Goal: Check status: Check status

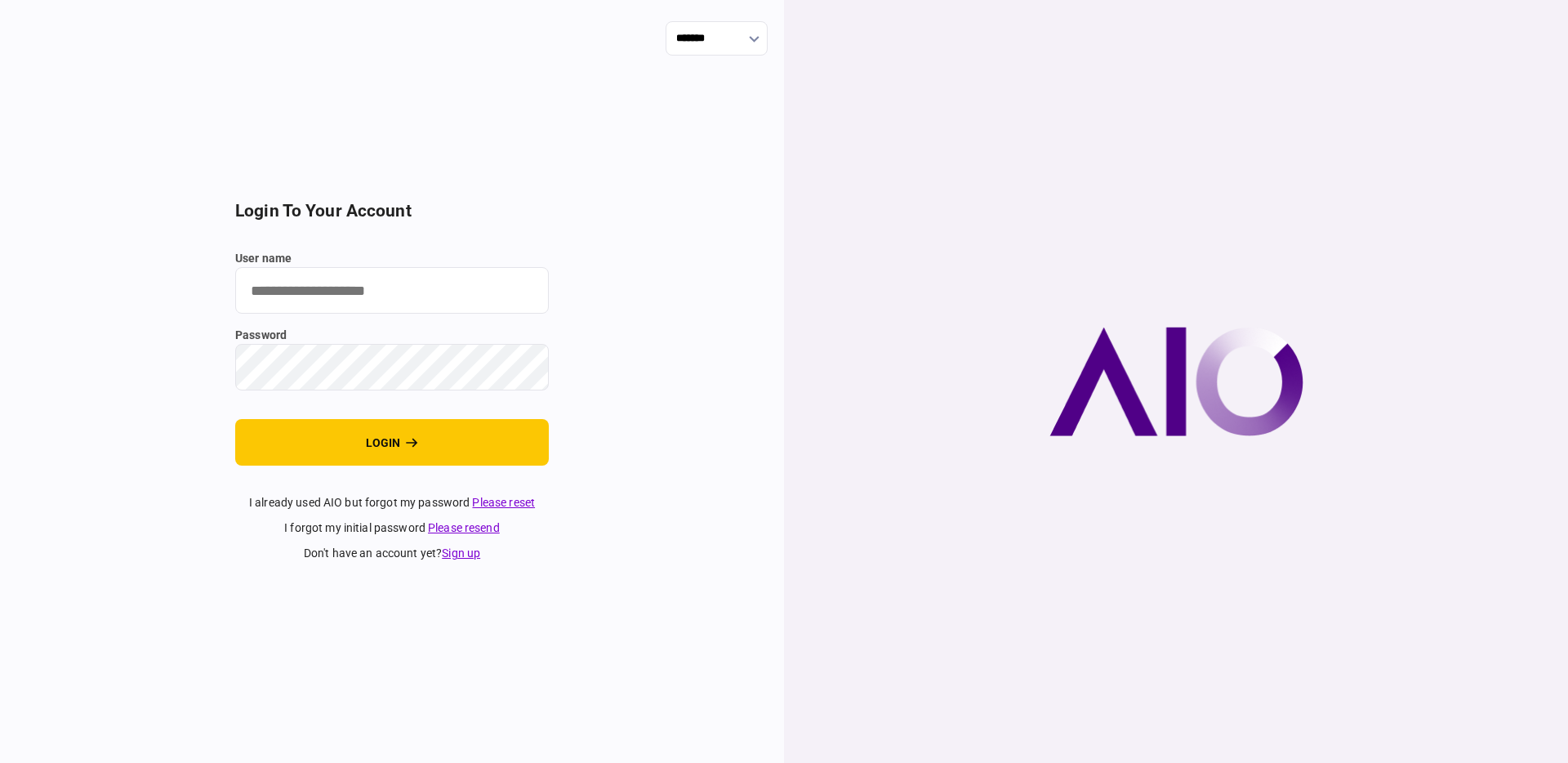
click at [404, 302] on input "user name" at bounding box center [392, 289] width 314 height 46
click at [0, 762] on com-1password-button at bounding box center [0, 763] width 0 height 0
type input "**********"
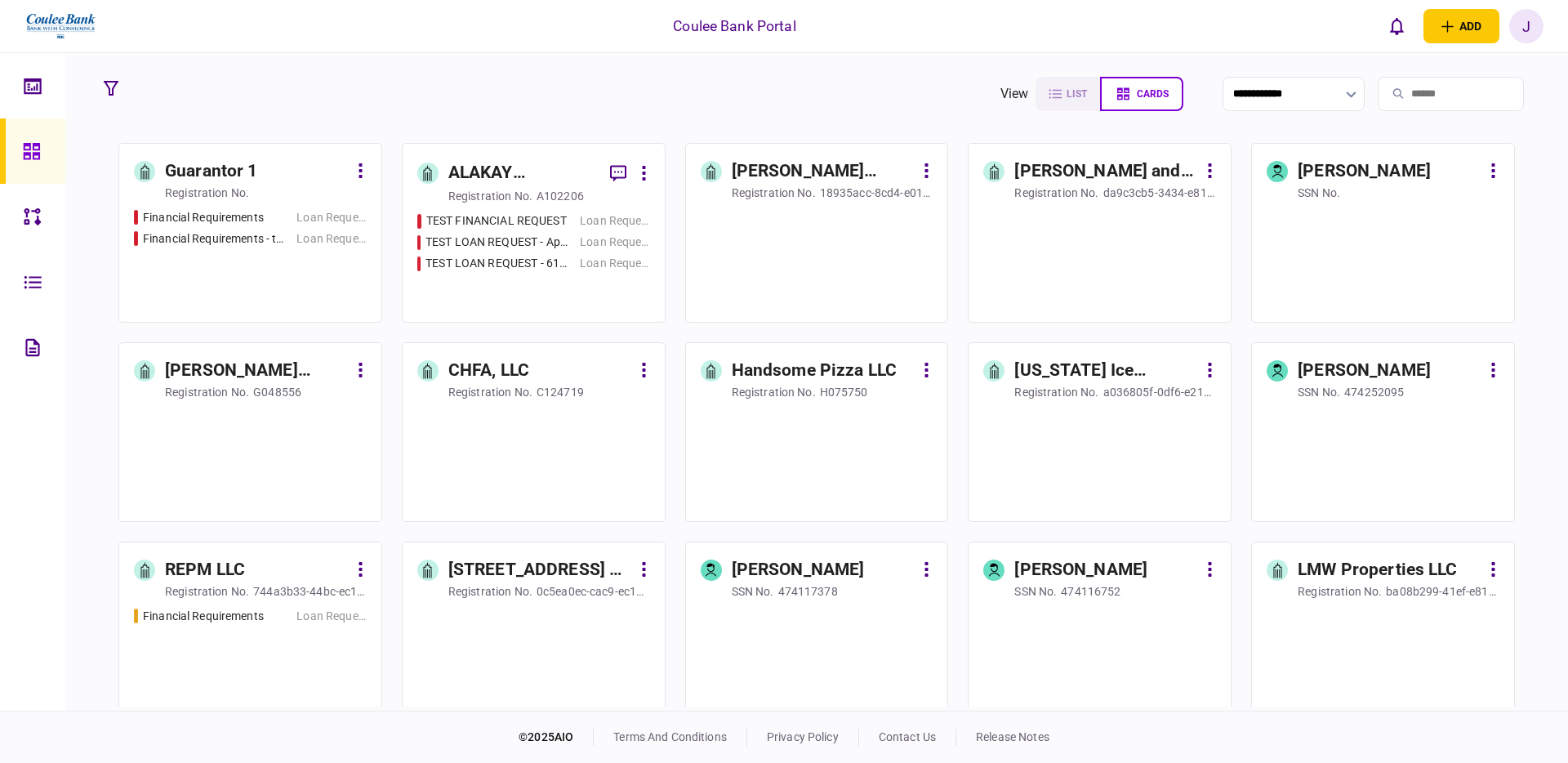
click at [1530, 31] on div "J" at bounding box center [1526, 25] width 34 height 34
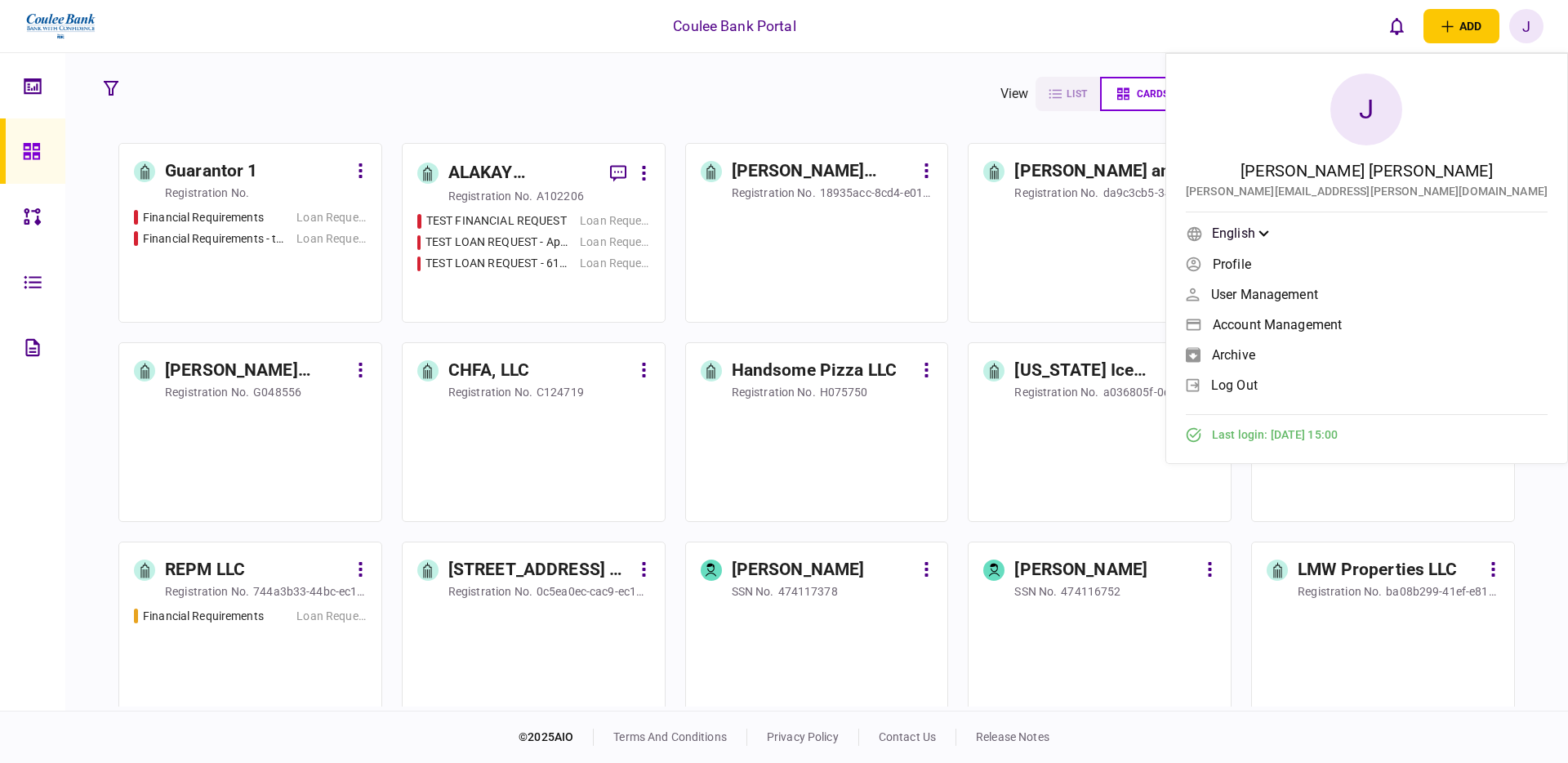
click at [873, 90] on section "**********" at bounding box center [816, 94] width 1440 height 41
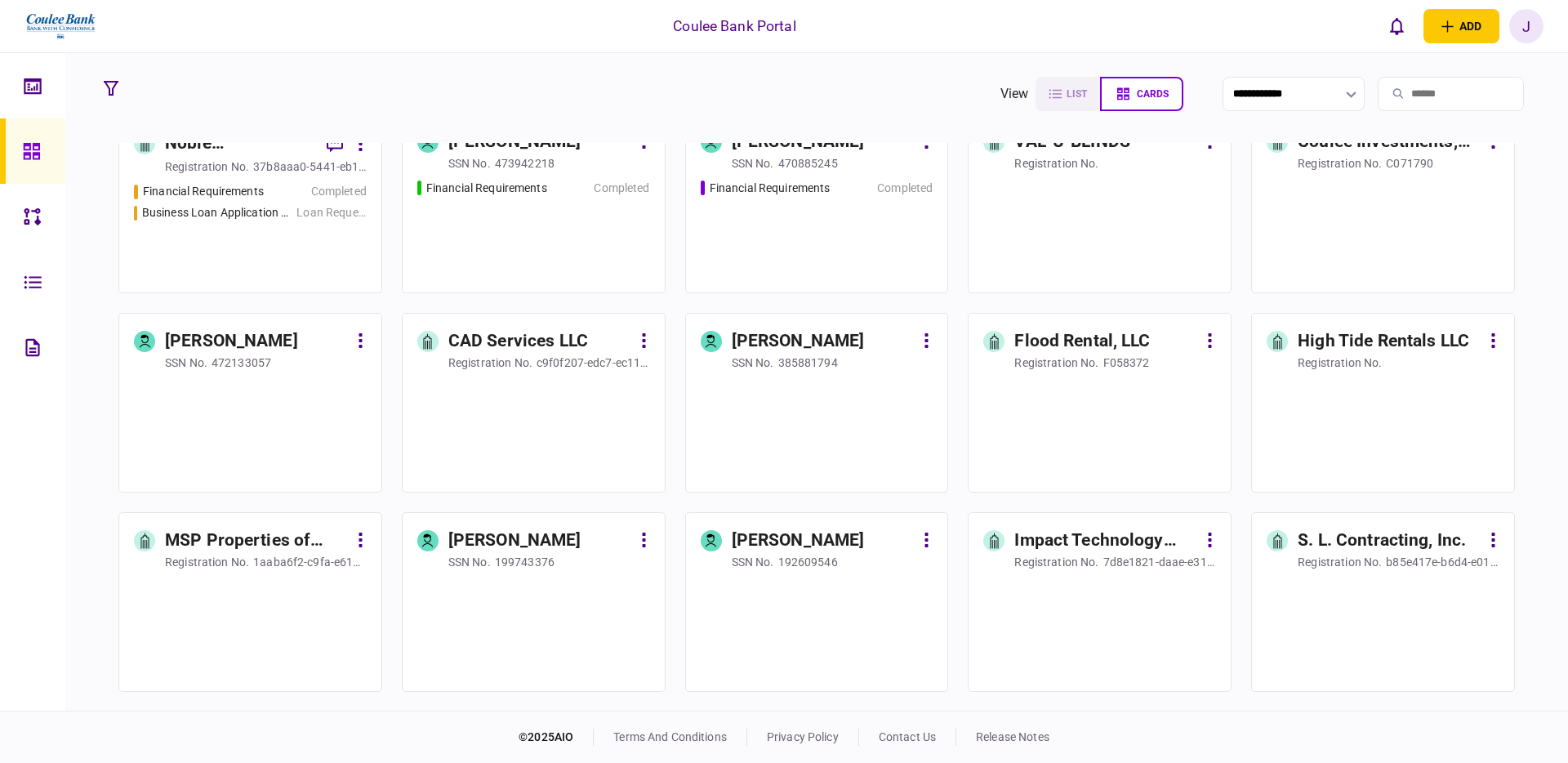
scroll to position [830, 0]
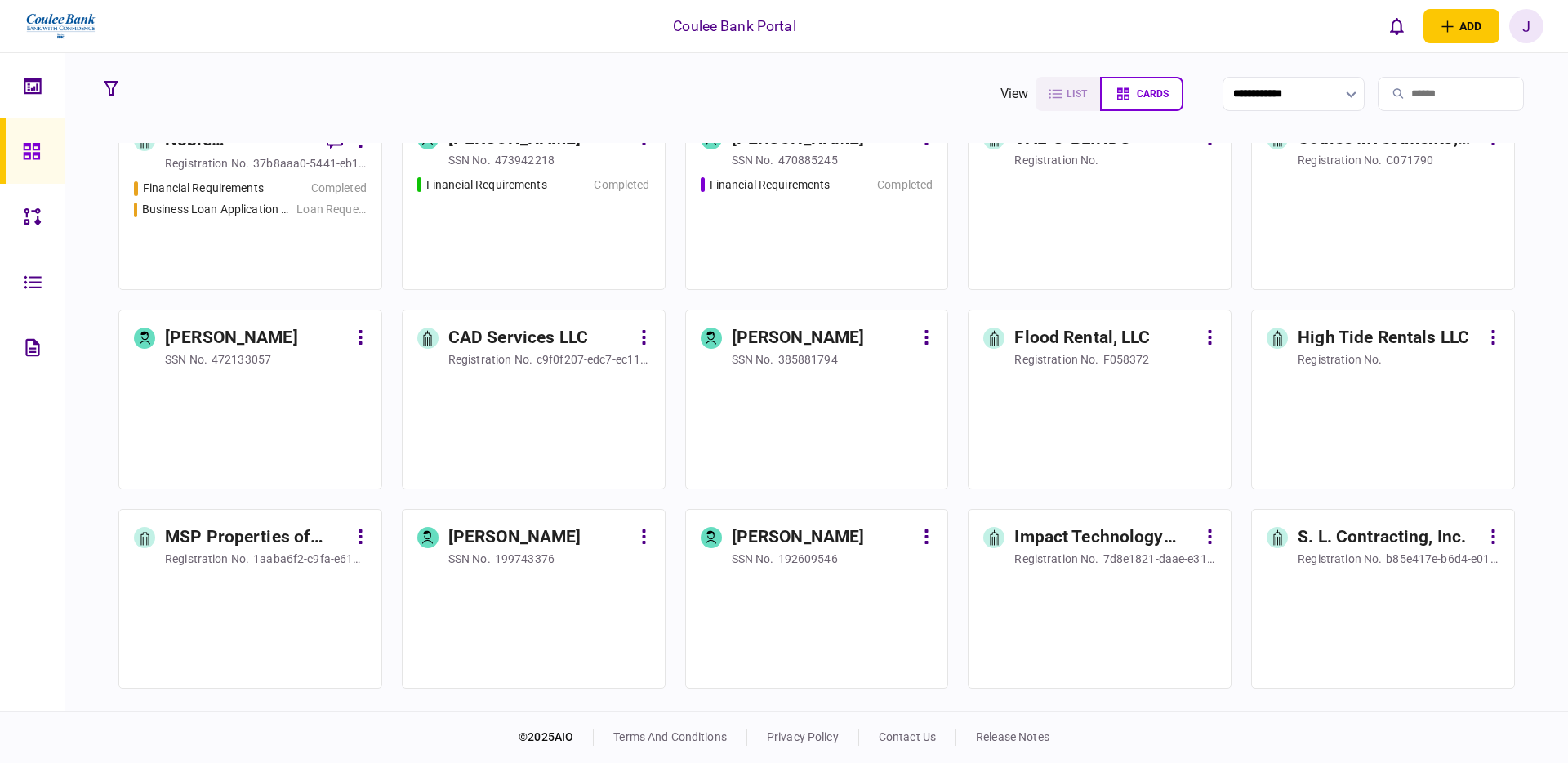
click at [1082, 398] on div at bounding box center [1099, 425] width 232 height 99
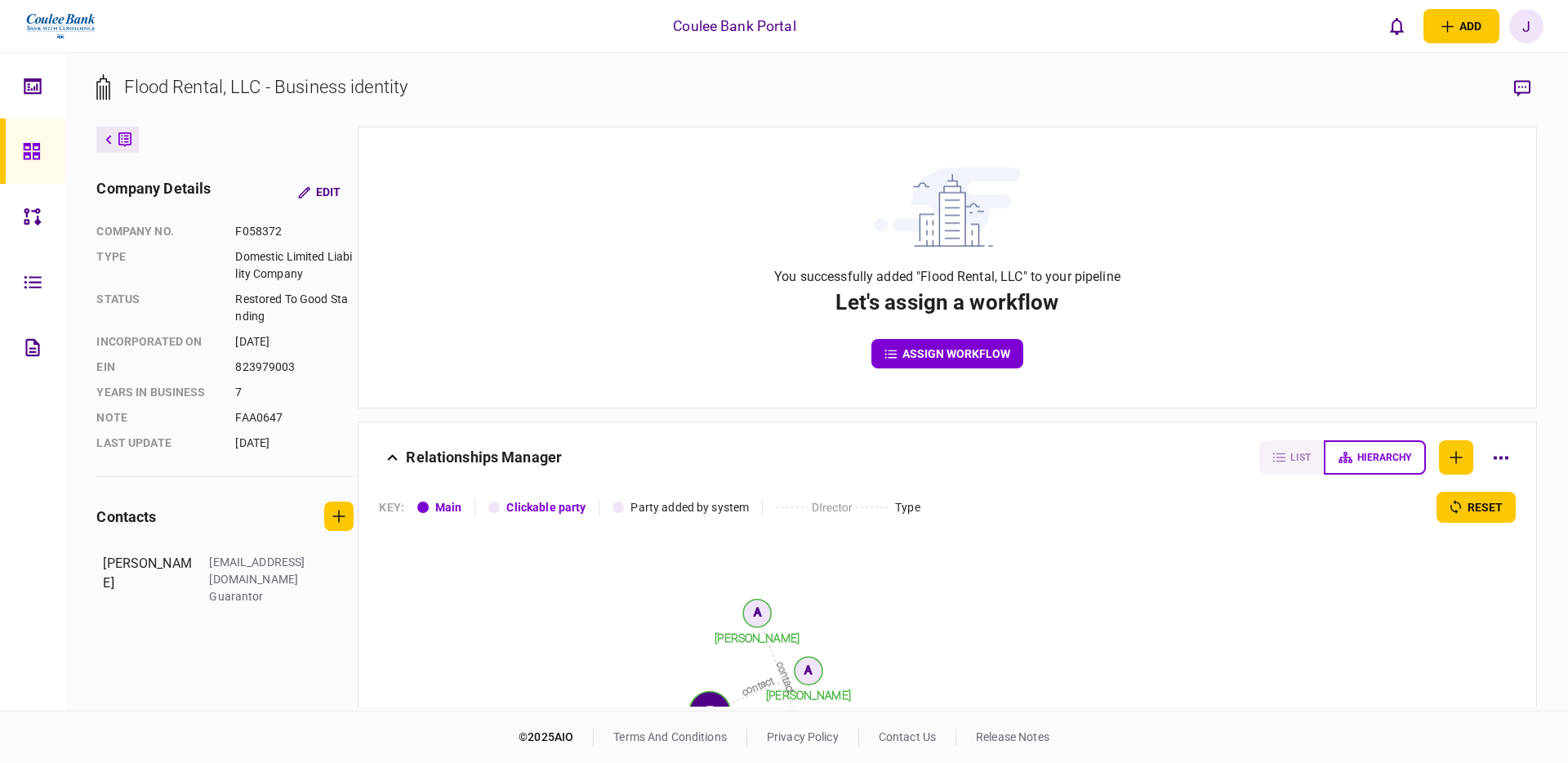
click at [39, 153] on icon at bounding box center [30, 151] width 17 height 17
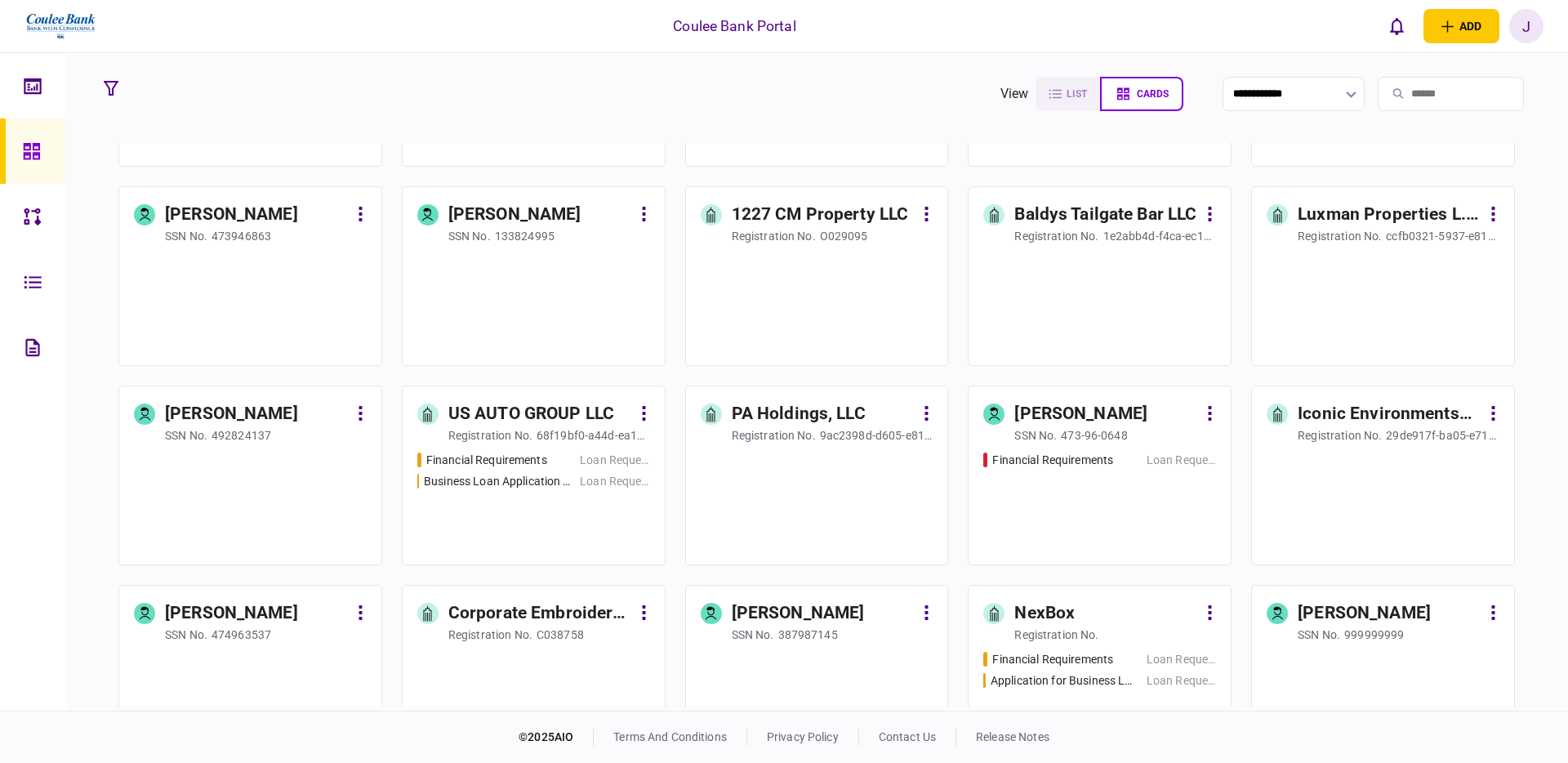
scroll to position [1719, 0]
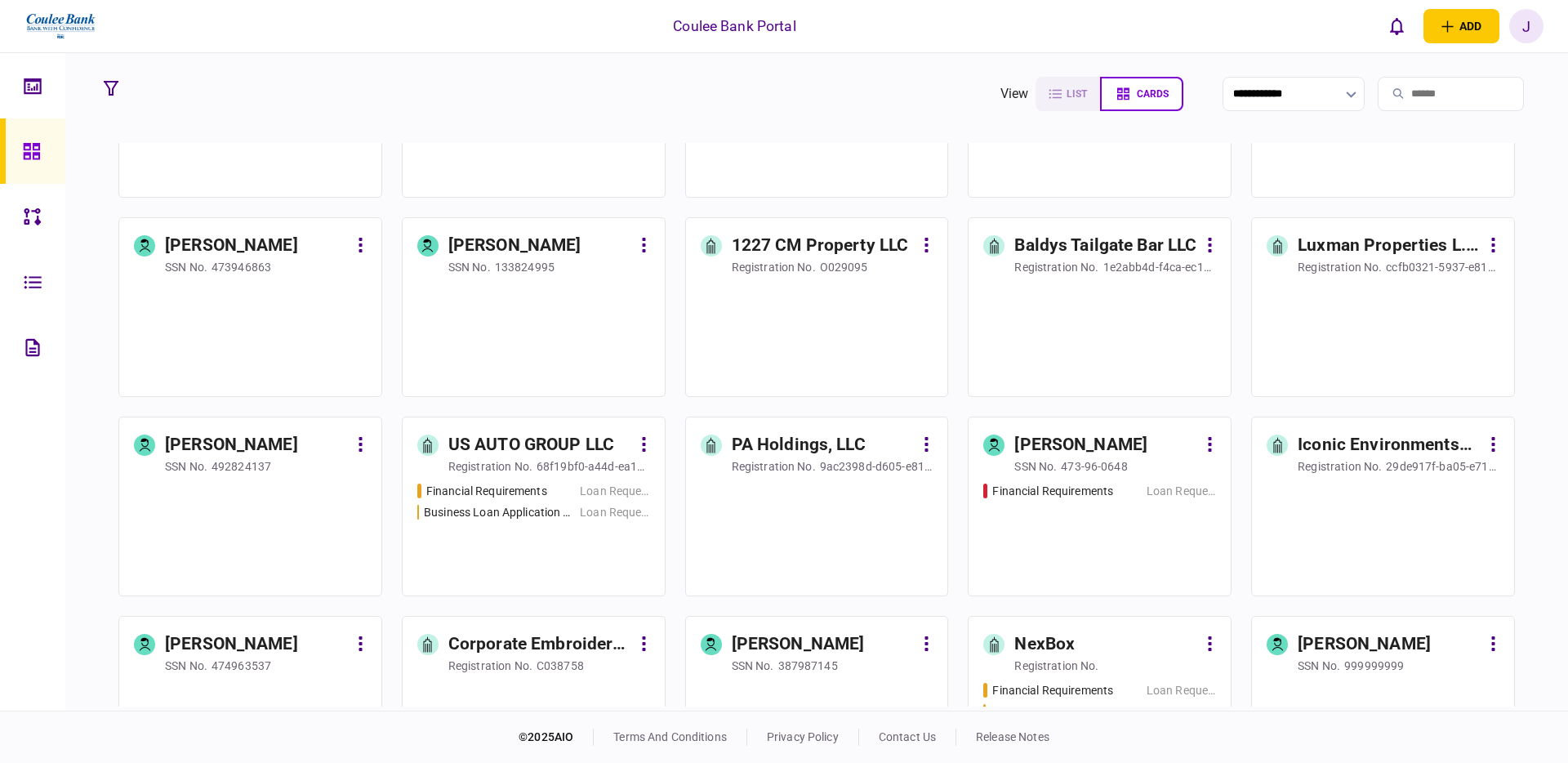
click at [804, 358] on div at bounding box center [816, 332] width 232 height 99
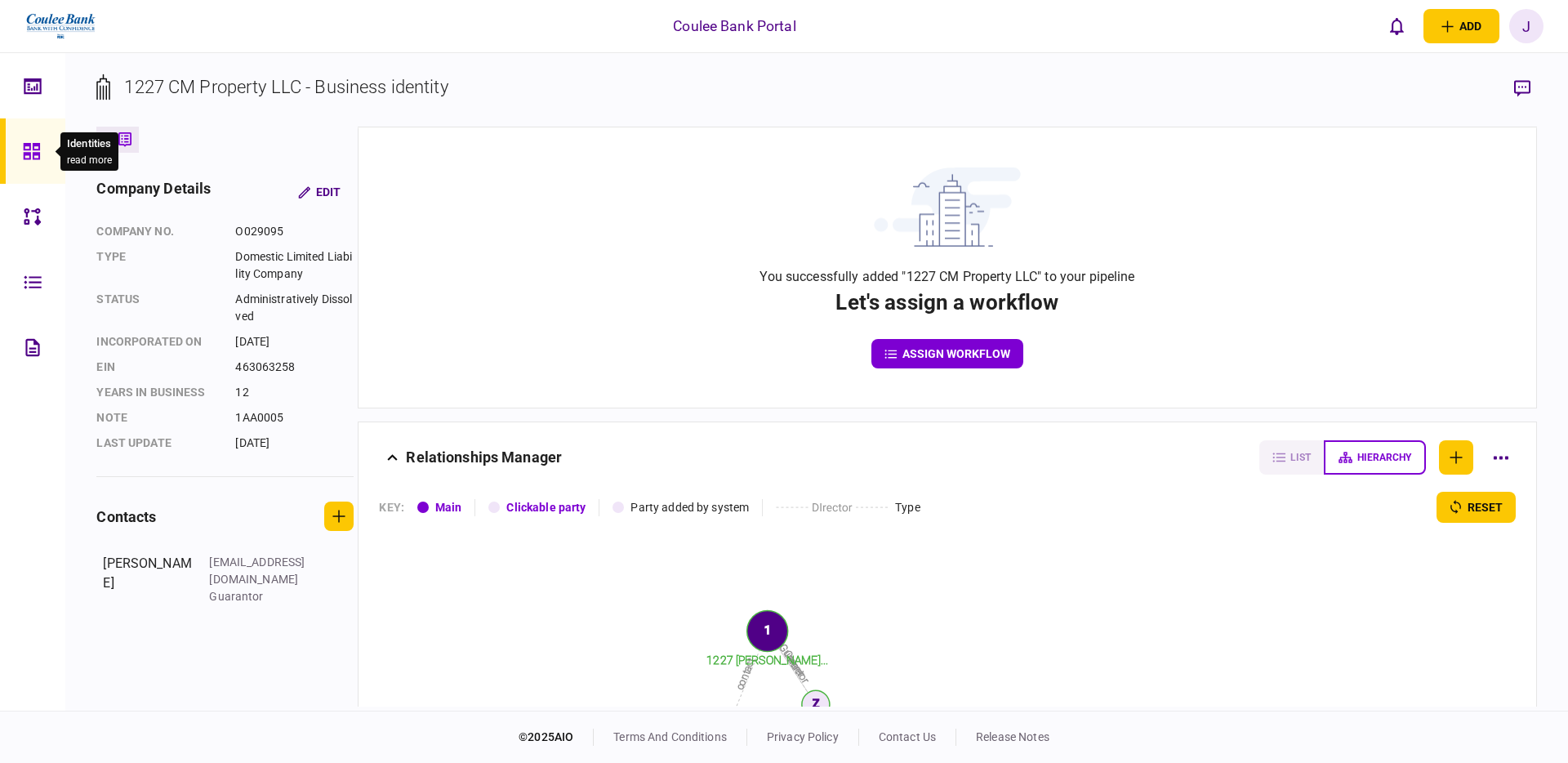
click at [23, 152] on icon at bounding box center [31, 151] width 18 height 19
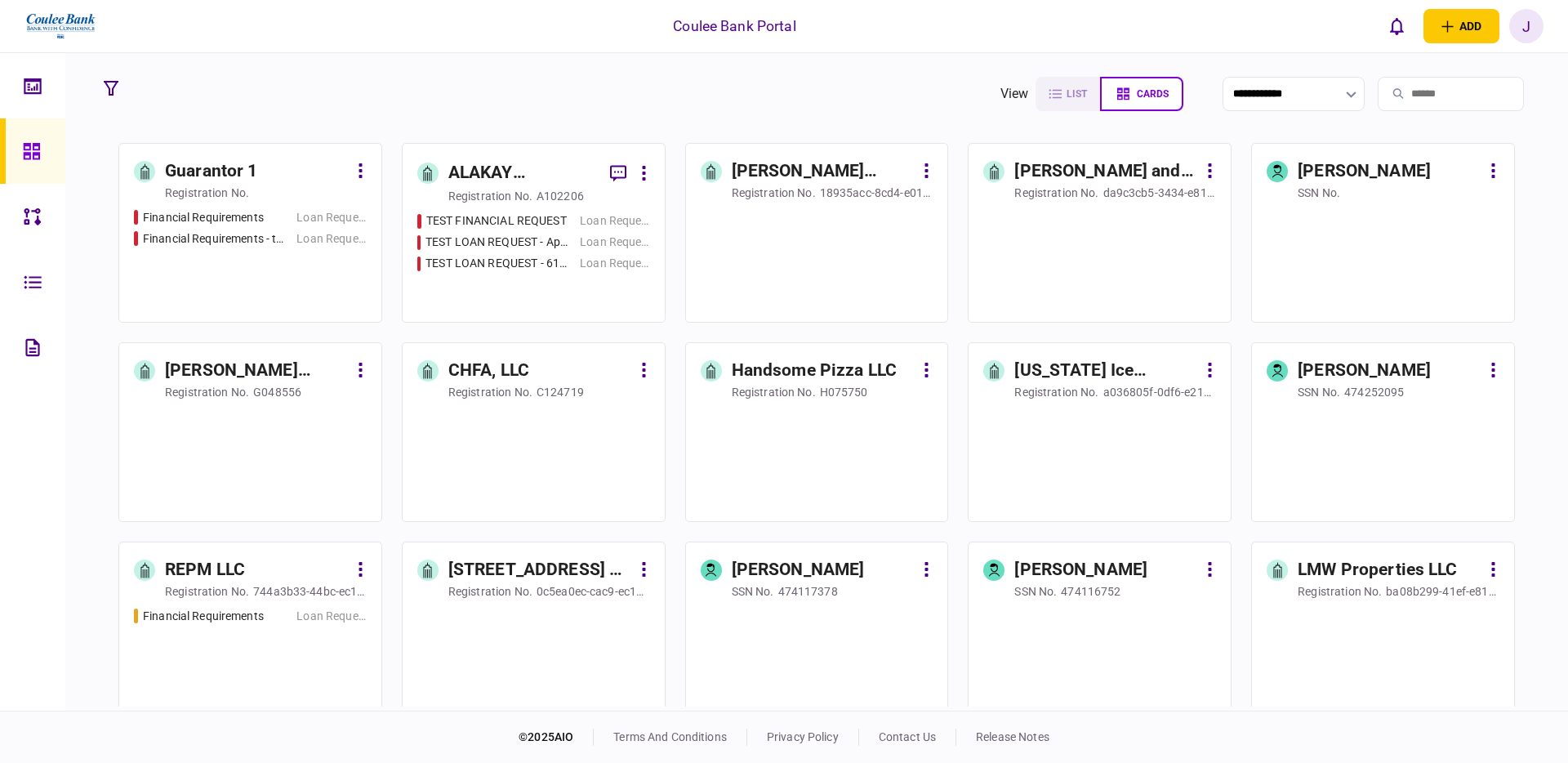
click at [1040, 266] on div at bounding box center [1099, 258] width 232 height 99
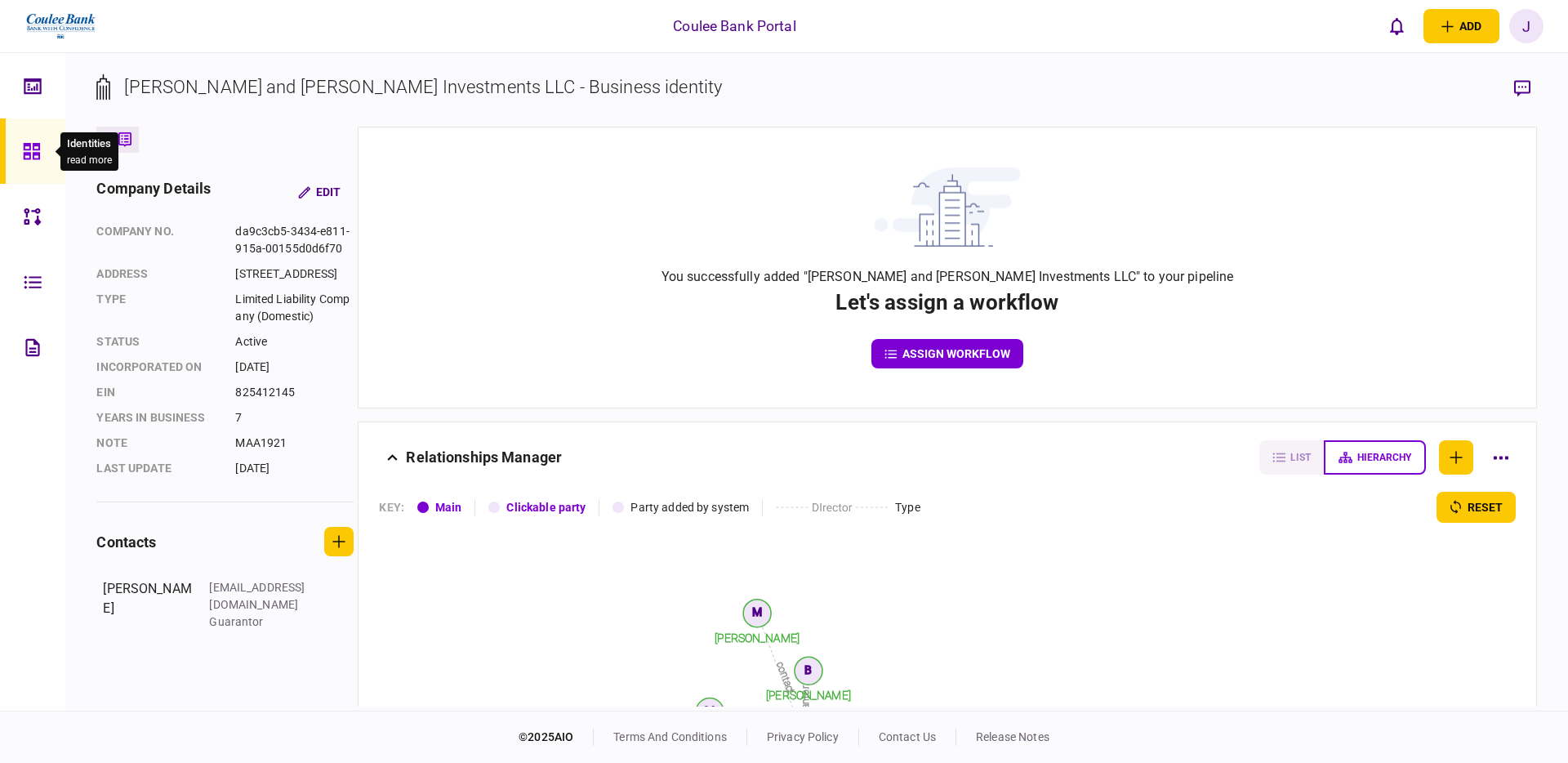
click at [36, 151] on icon at bounding box center [31, 151] width 18 height 19
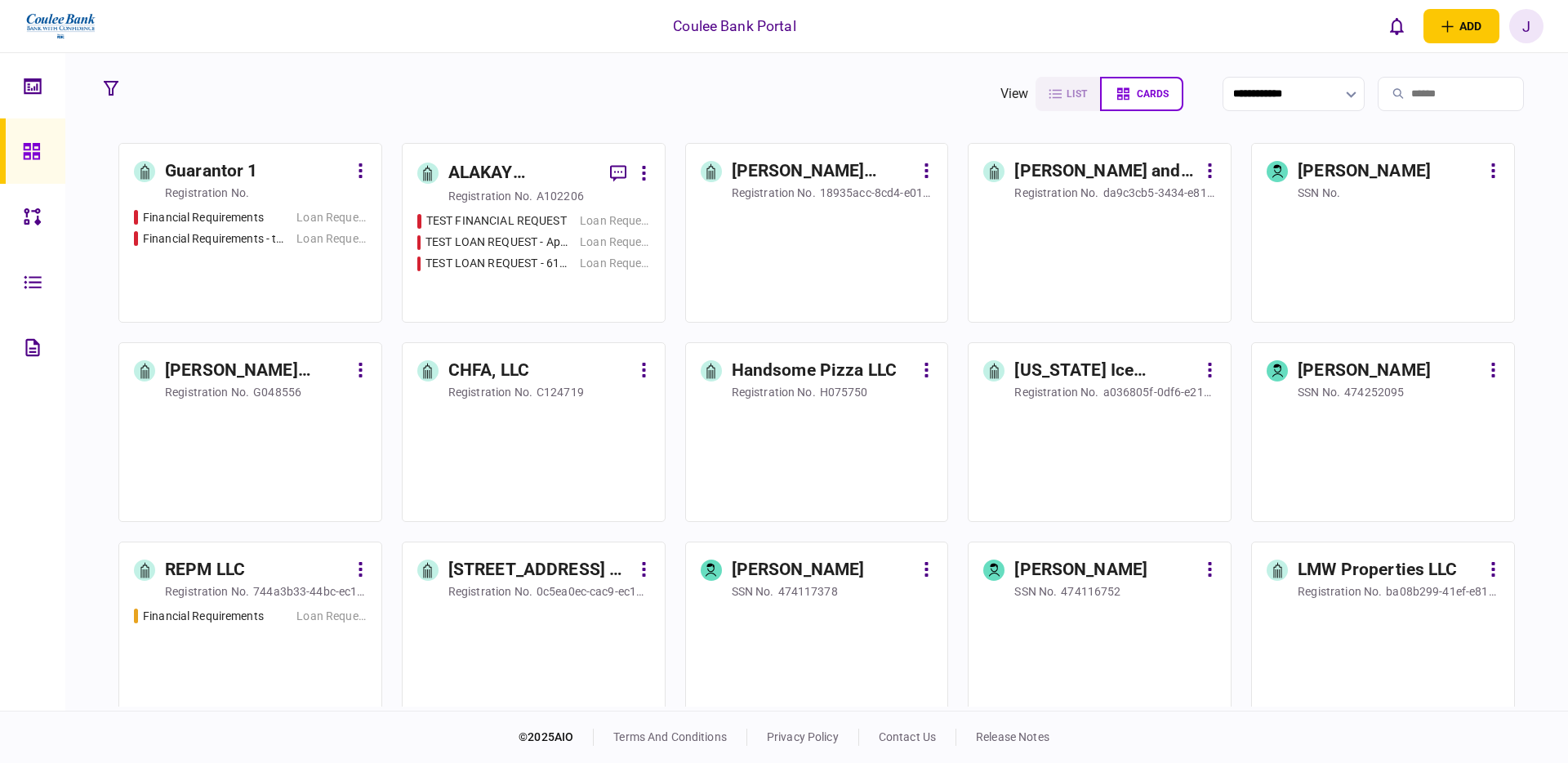
click at [517, 276] on div "TEST FINANCIAL REQUEST Loan Request TEST LOAN REQUEST - App #9999 Loan Request …" at bounding box center [533, 260] width 232 height 95
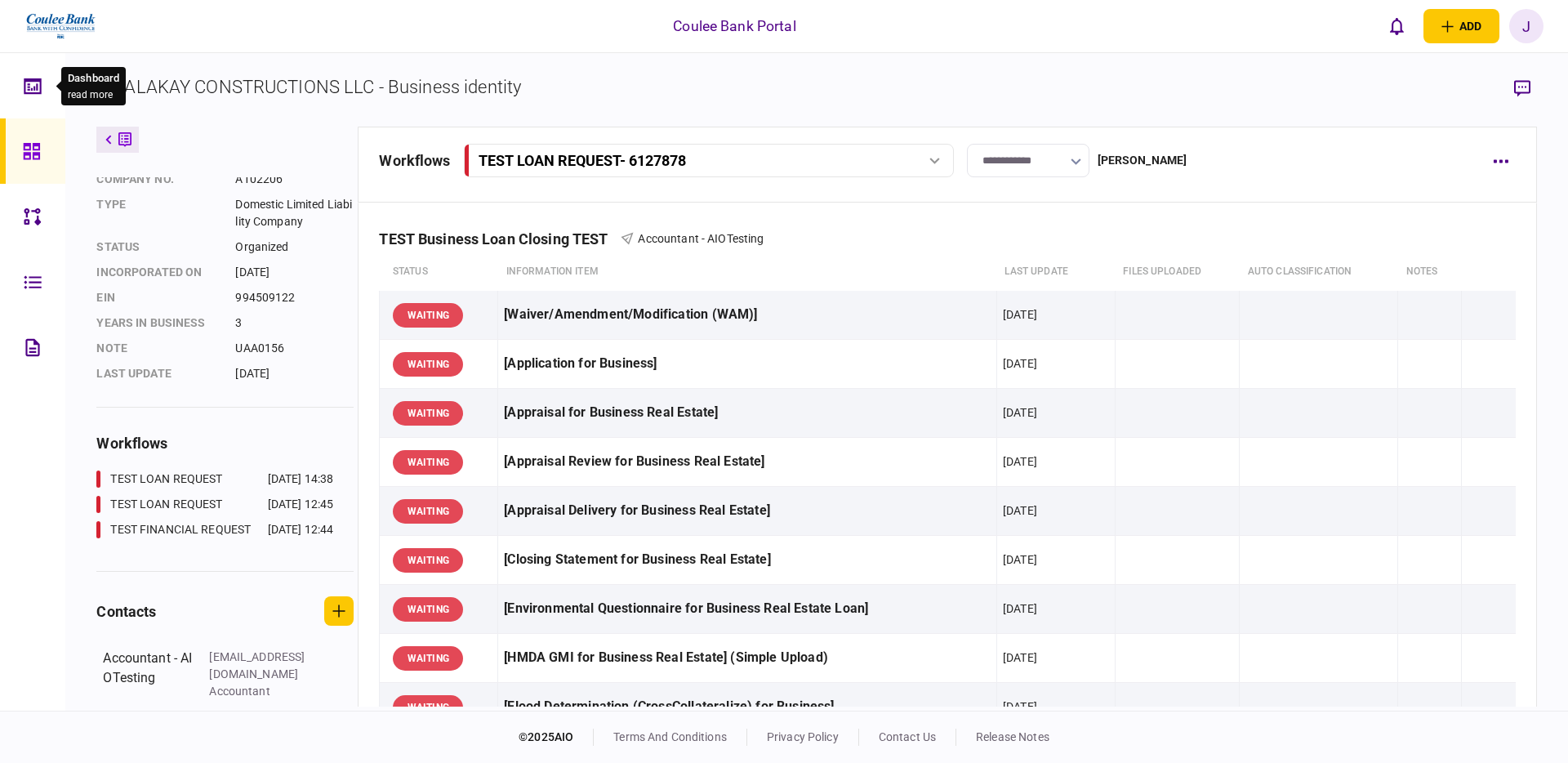
click at [32, 93] on icon at bounding box center [32, 85] width 18 height 19
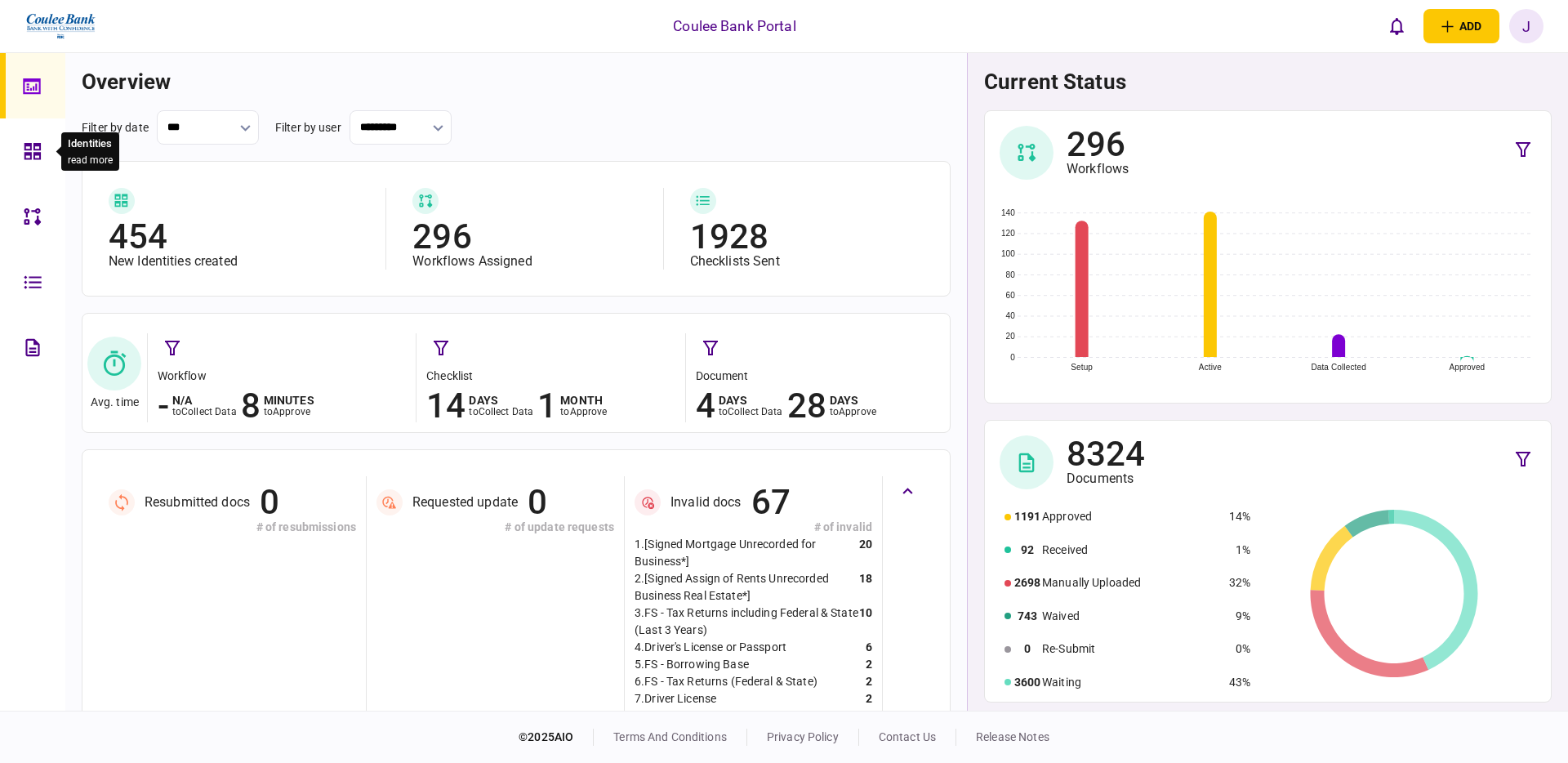
drag, startPoint x: 35, startPoint y: 151, endPoint x: 58, endPoint y: 153, distance: 23.1
click at [35, 151] on icon at bounding box center [32, 151] width 18 height 19
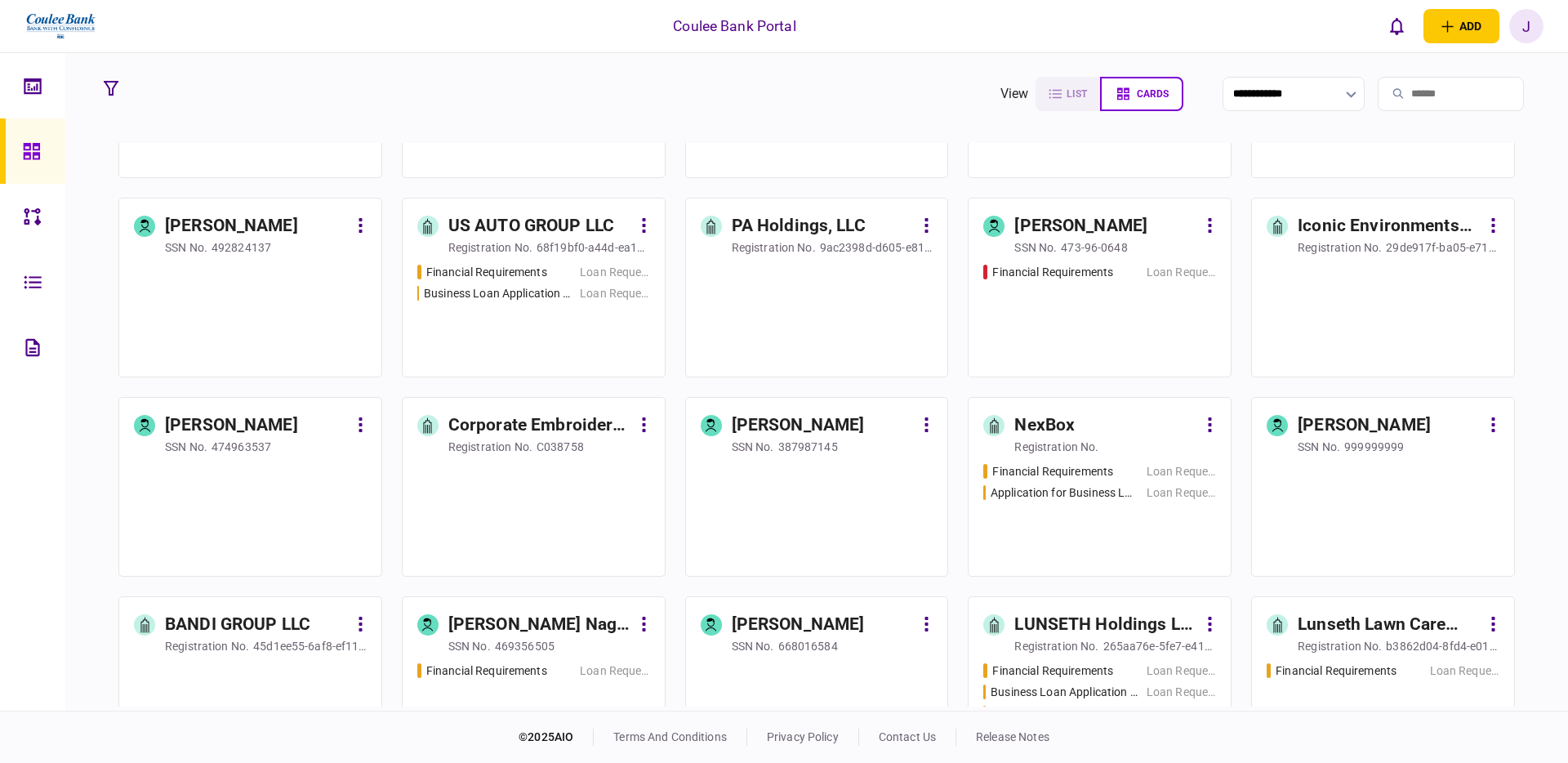
scroll to position [1941, 0]
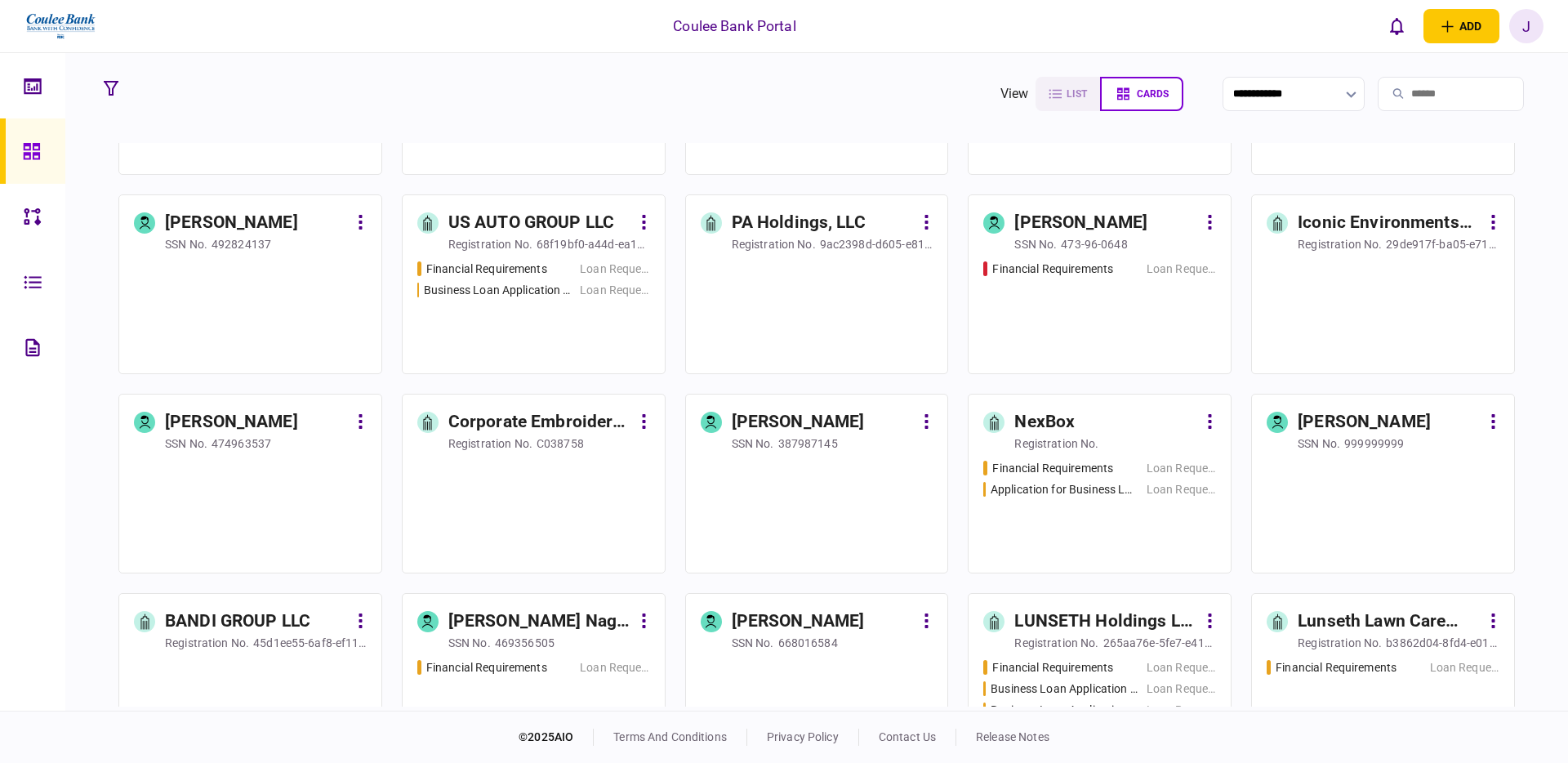
click at [531, 315] on div "Financial Requirements Loan Request Business Loan Application - Property Impr -…" at bounding box center [533, 310] width 232 height 99
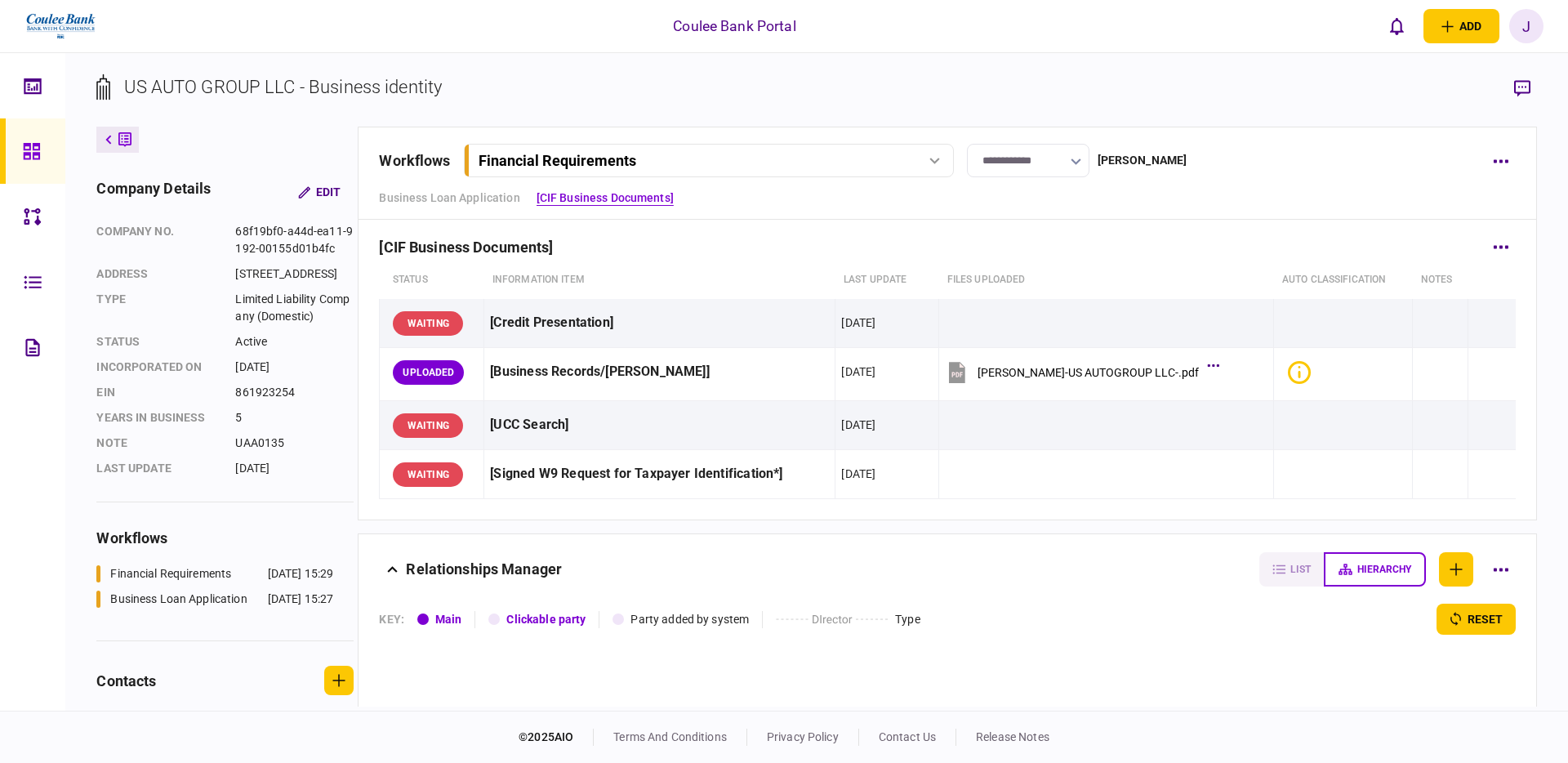
scroll to position [316, 0]
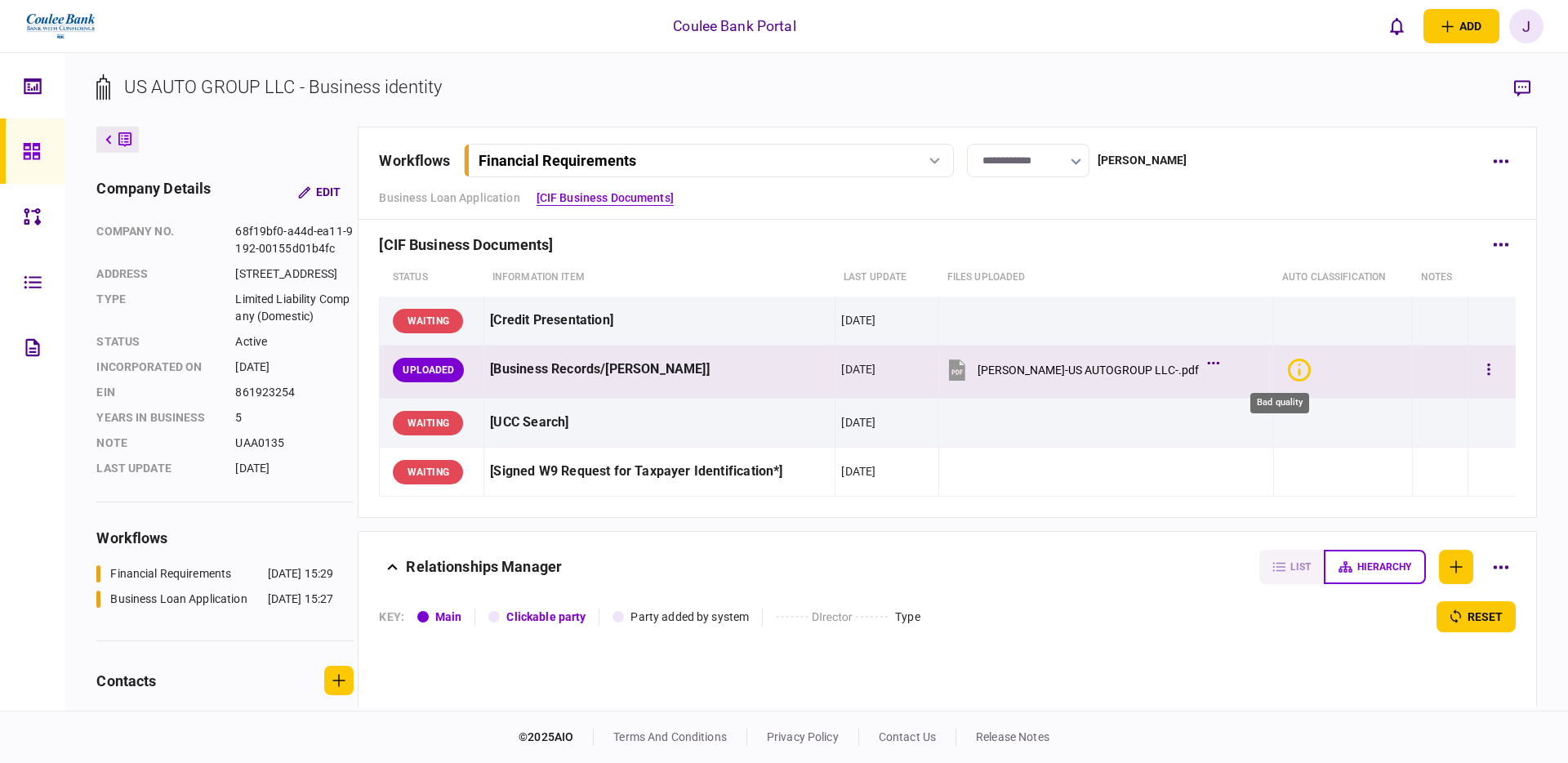
click at [1288, 371] on icon "Bad quality" at bounding box center [1298, 370] width 23 height 23
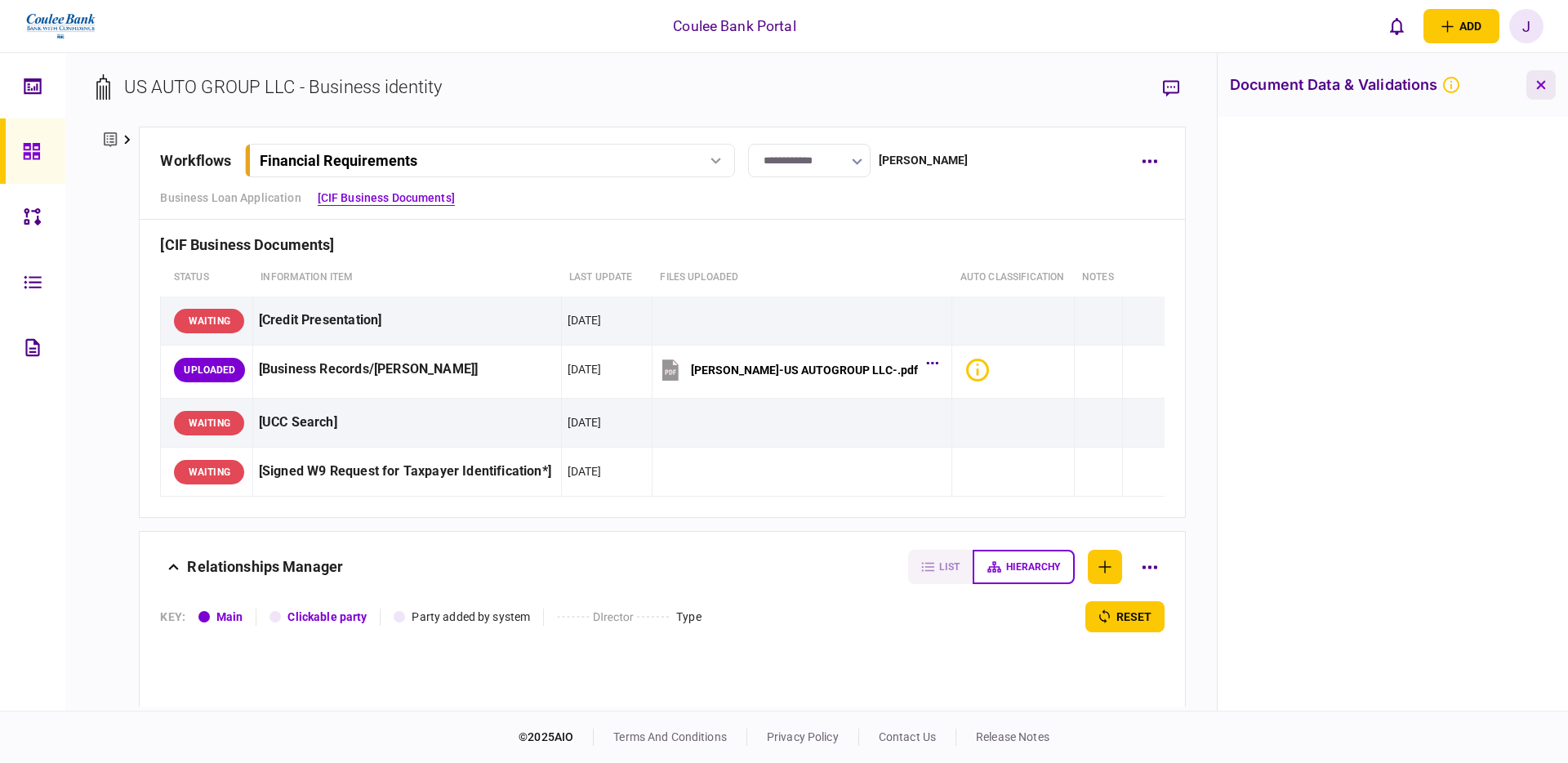
click at [1549, 91] on button "button" at bounding box center [1541, 85] width 29 height 29
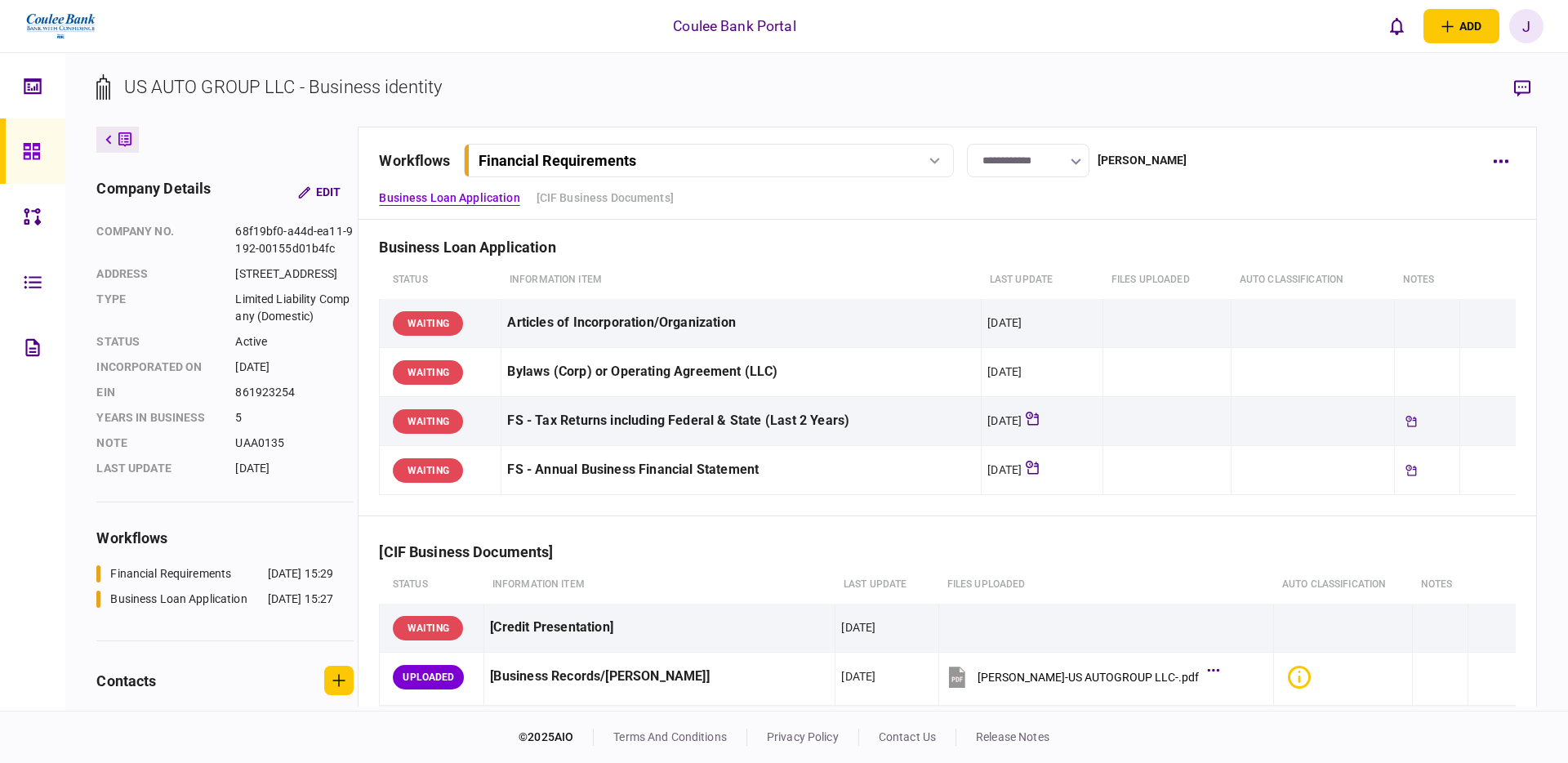
scroll to position [0, 0]
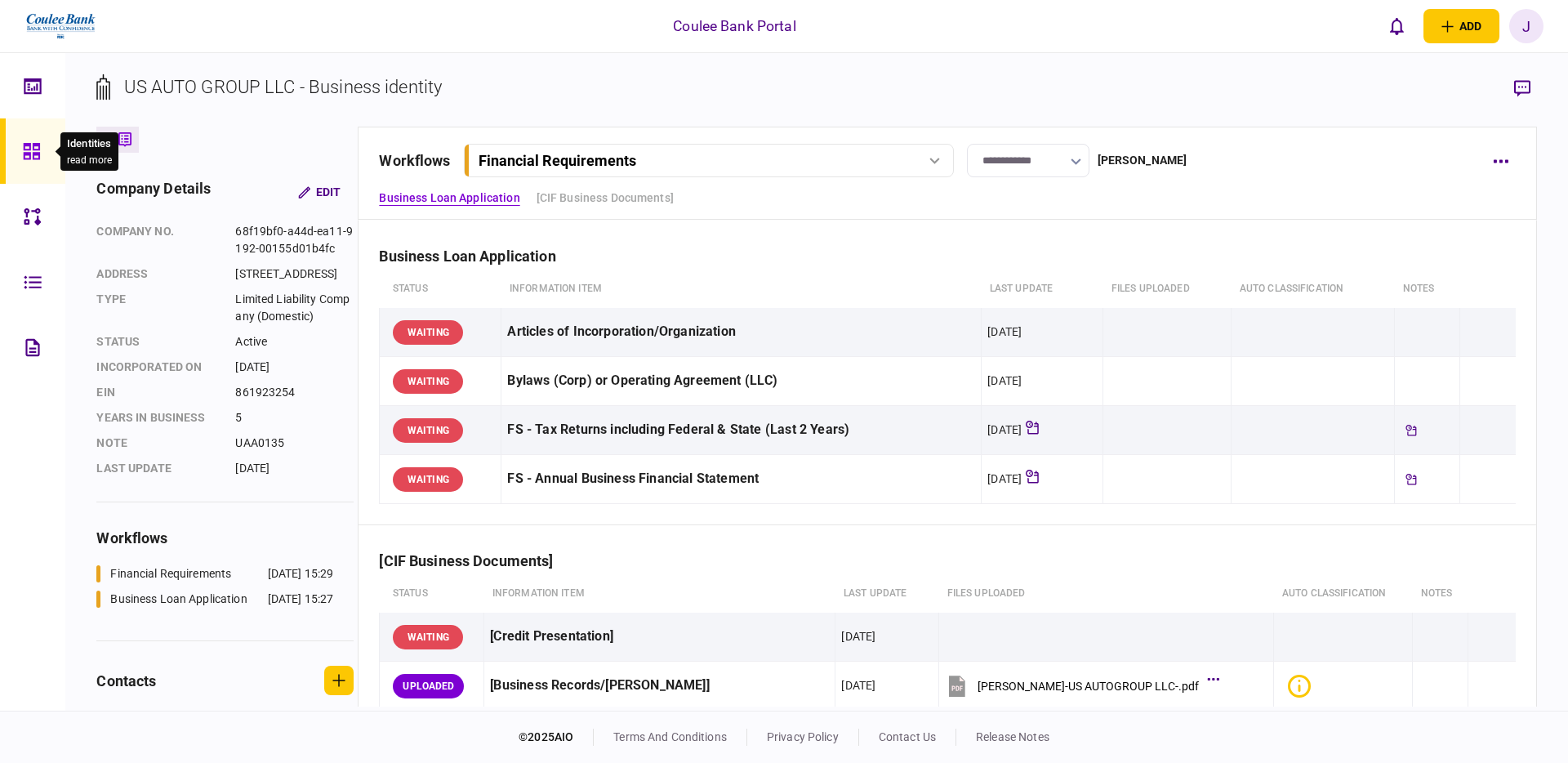
drag, startPoint x: 31, startPoint y: 156, endPoint x: 58, endPoint y: 152, distance: 27.3
click at [31, 156] on icon at bounding box center [30, 151] width 17 height 17
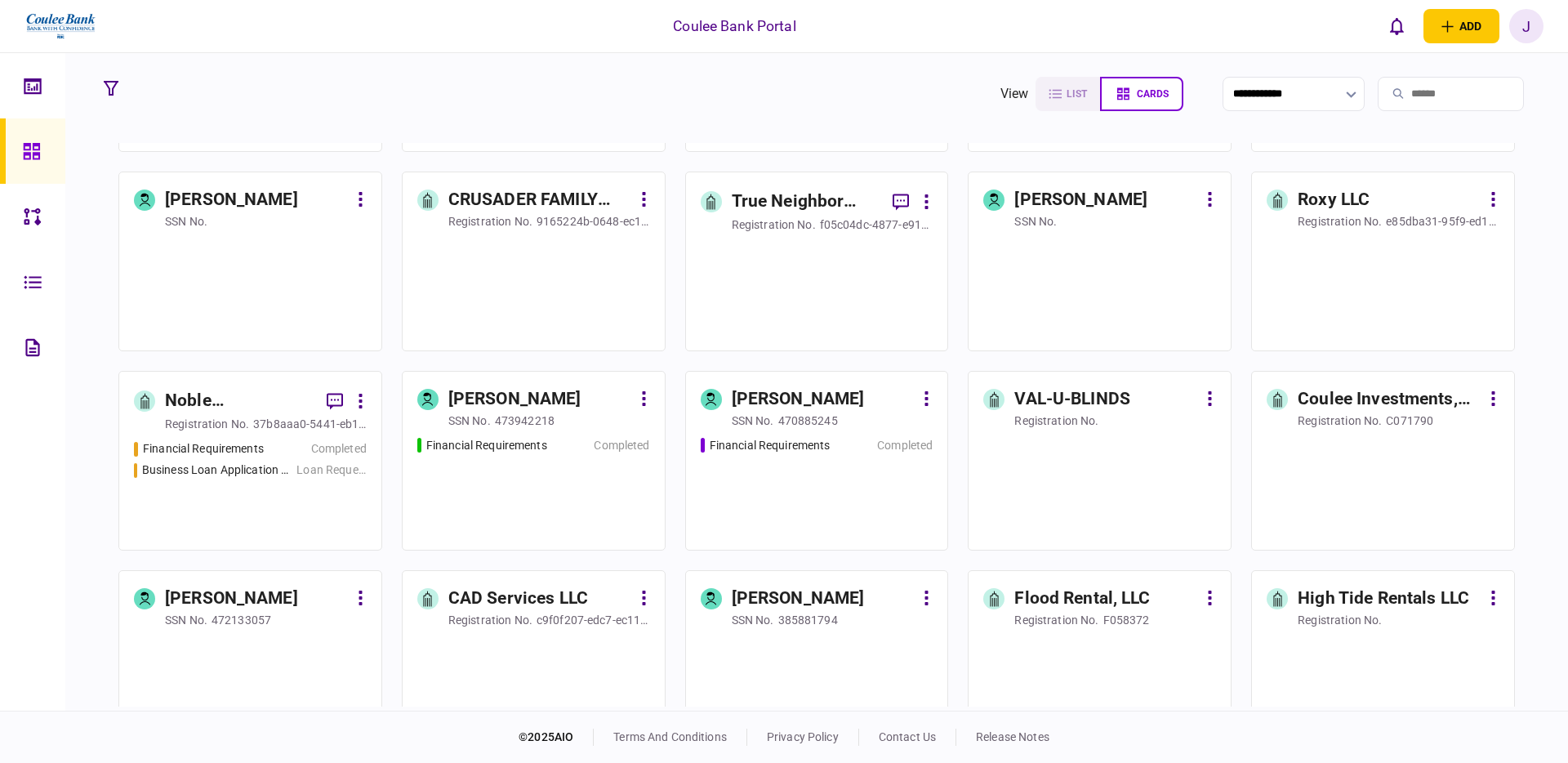
scroll to position [598, 0]
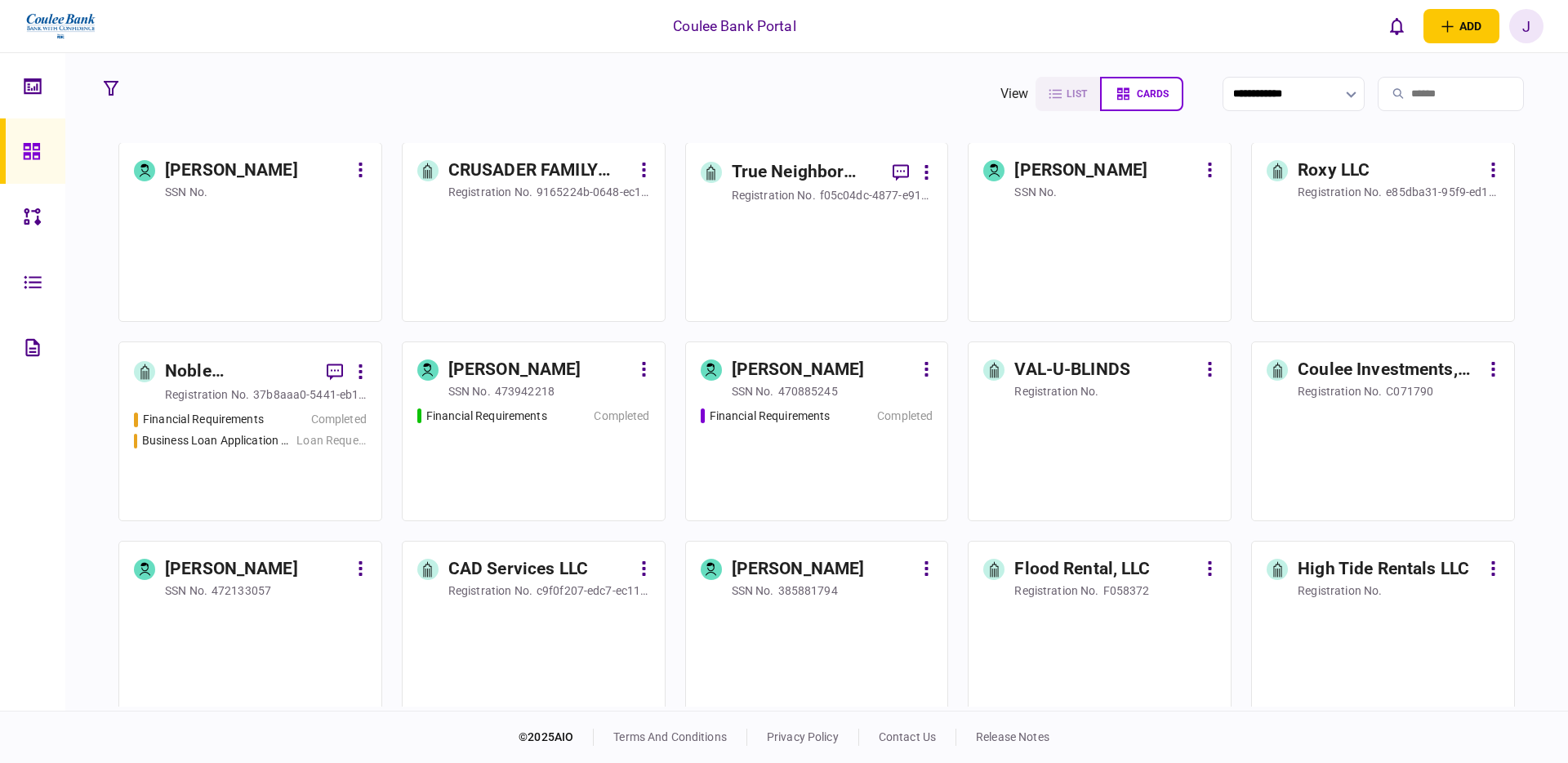
click at [818, 446] on div "Financial Requirements Completed" at bounding box center [816, 457] width 232 height 99
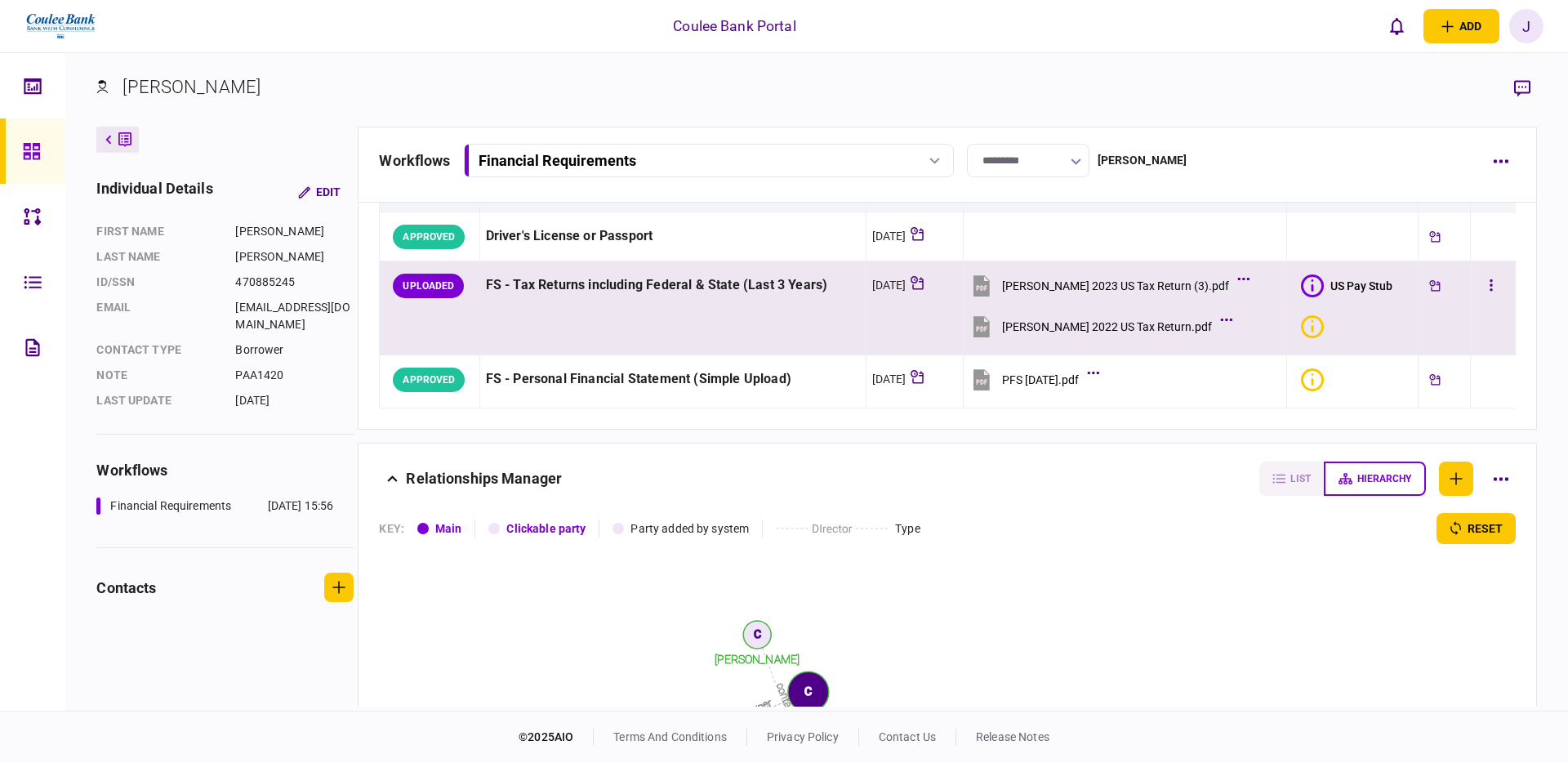
scroll to position [128, 0]
click at [1348, 283] on div "US Pay Stub" at bounding box center [1360, 284] width 62 height 13
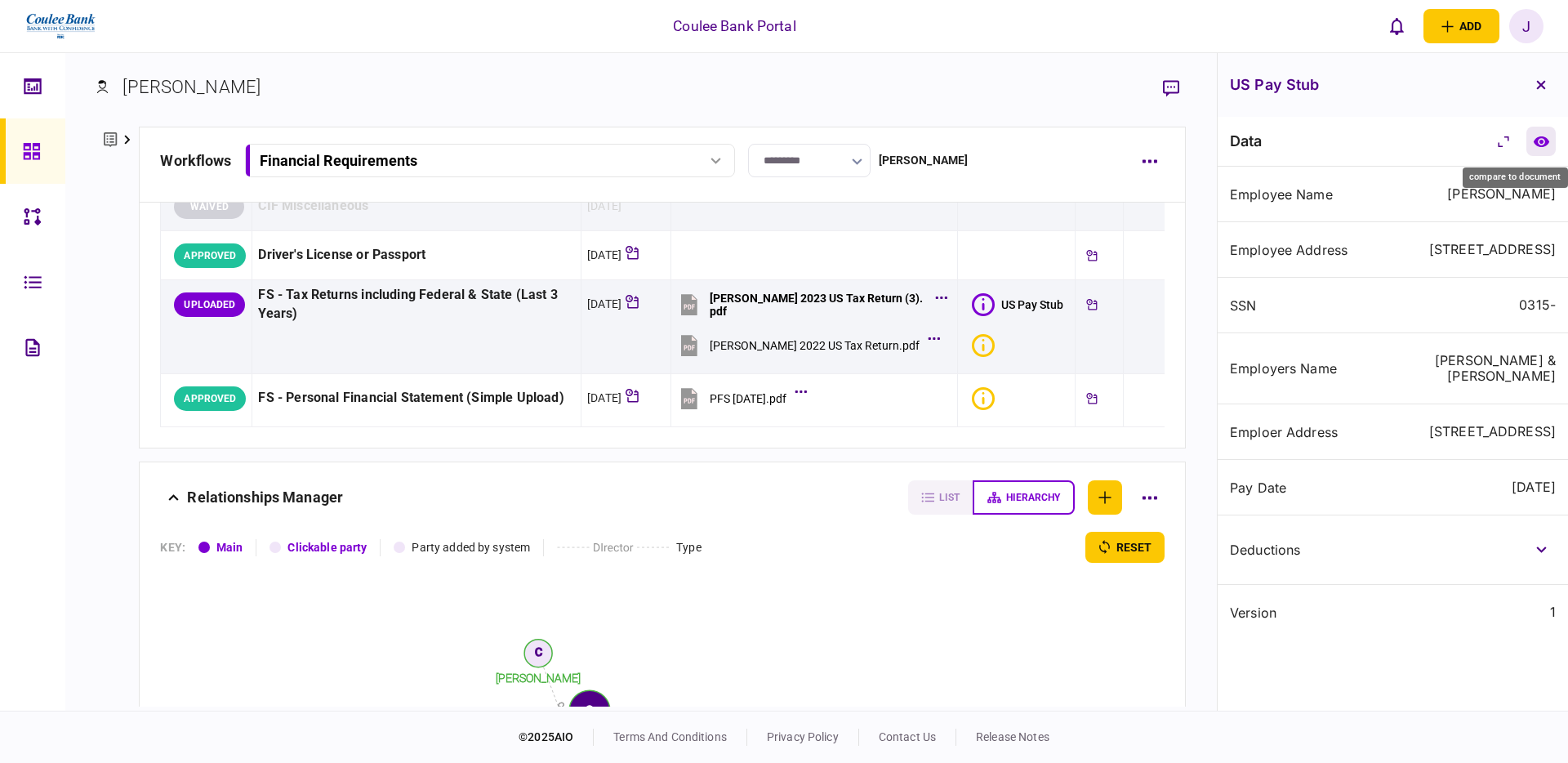
click at [1543, 141] on icon "compare to document" at bounding box center [1541, 141] width 17 height 12
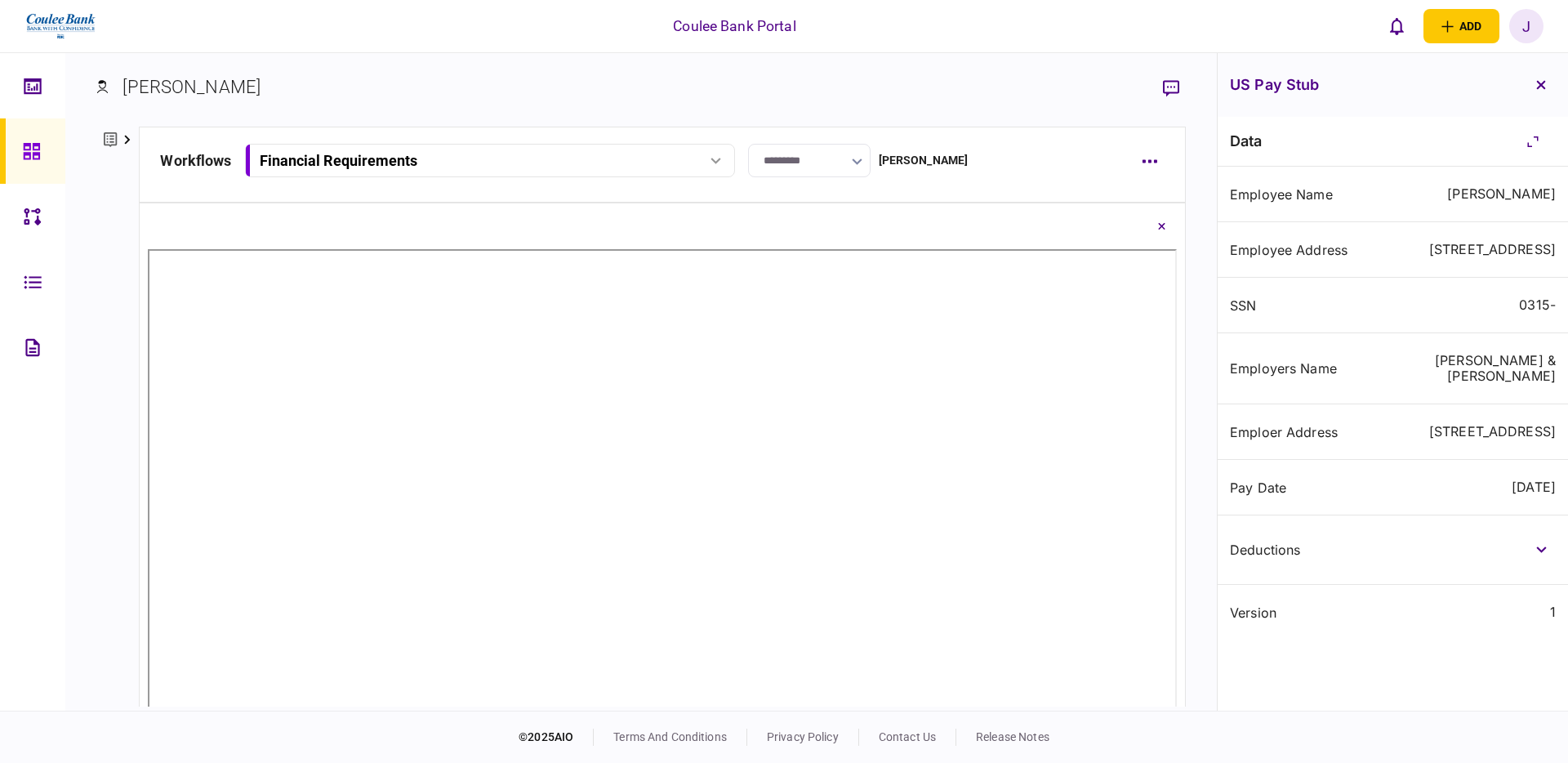
click at [1535, 20] on div "J" at bounding box center [1526, 25] width 34 height 34
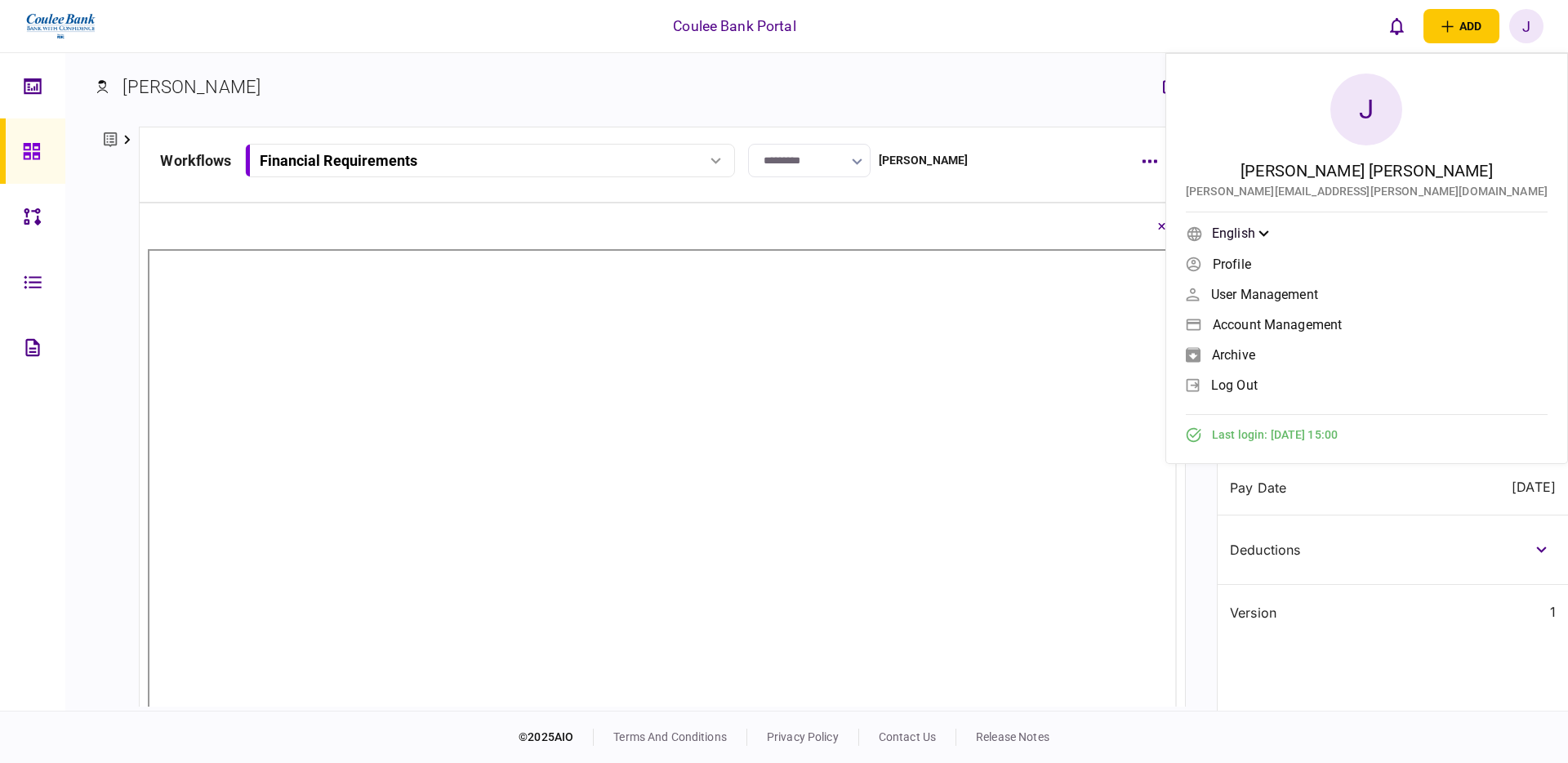
click at [1238, 31] on div "Coulee Bank Portal add business identity individual identity J J Jennifer Schwa…" at bounding box center [784, 25] width 1568 height 52
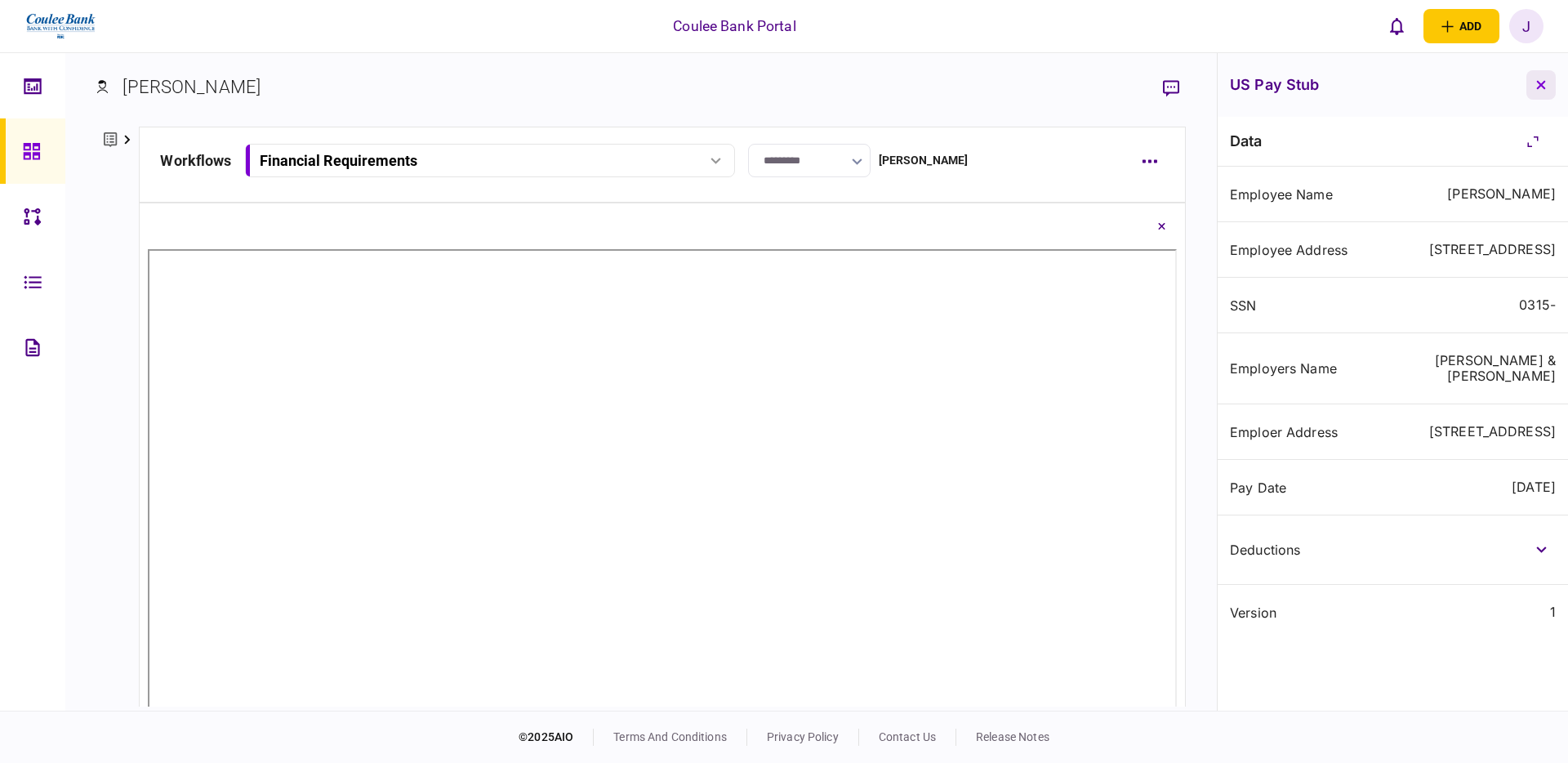
click at [1545, 80] on button "button" at bounding box center [1541, 85] width 29 height 29
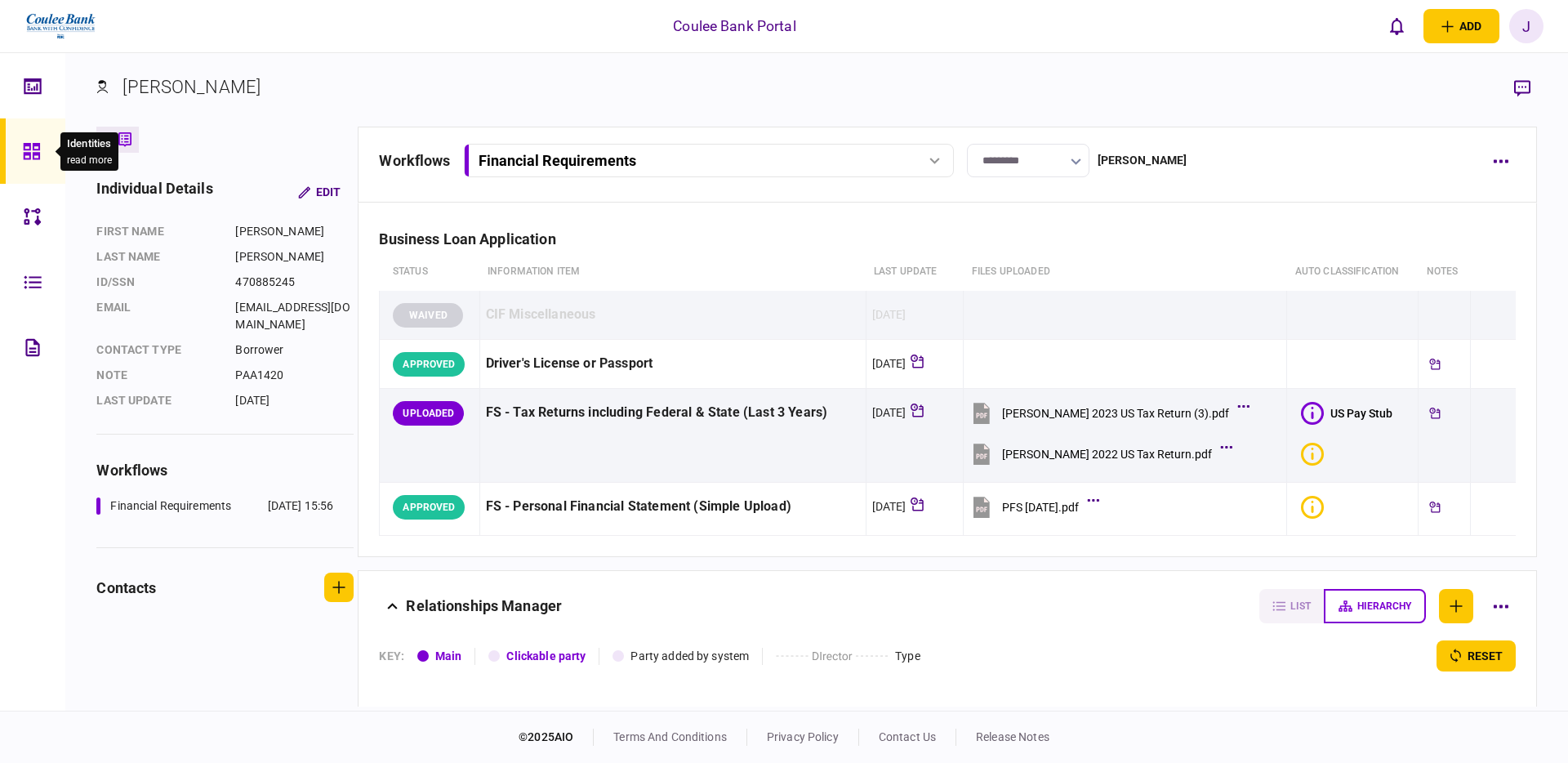
click at [31, 151] on icon at bounding box center [31, 151] width 18 height 19
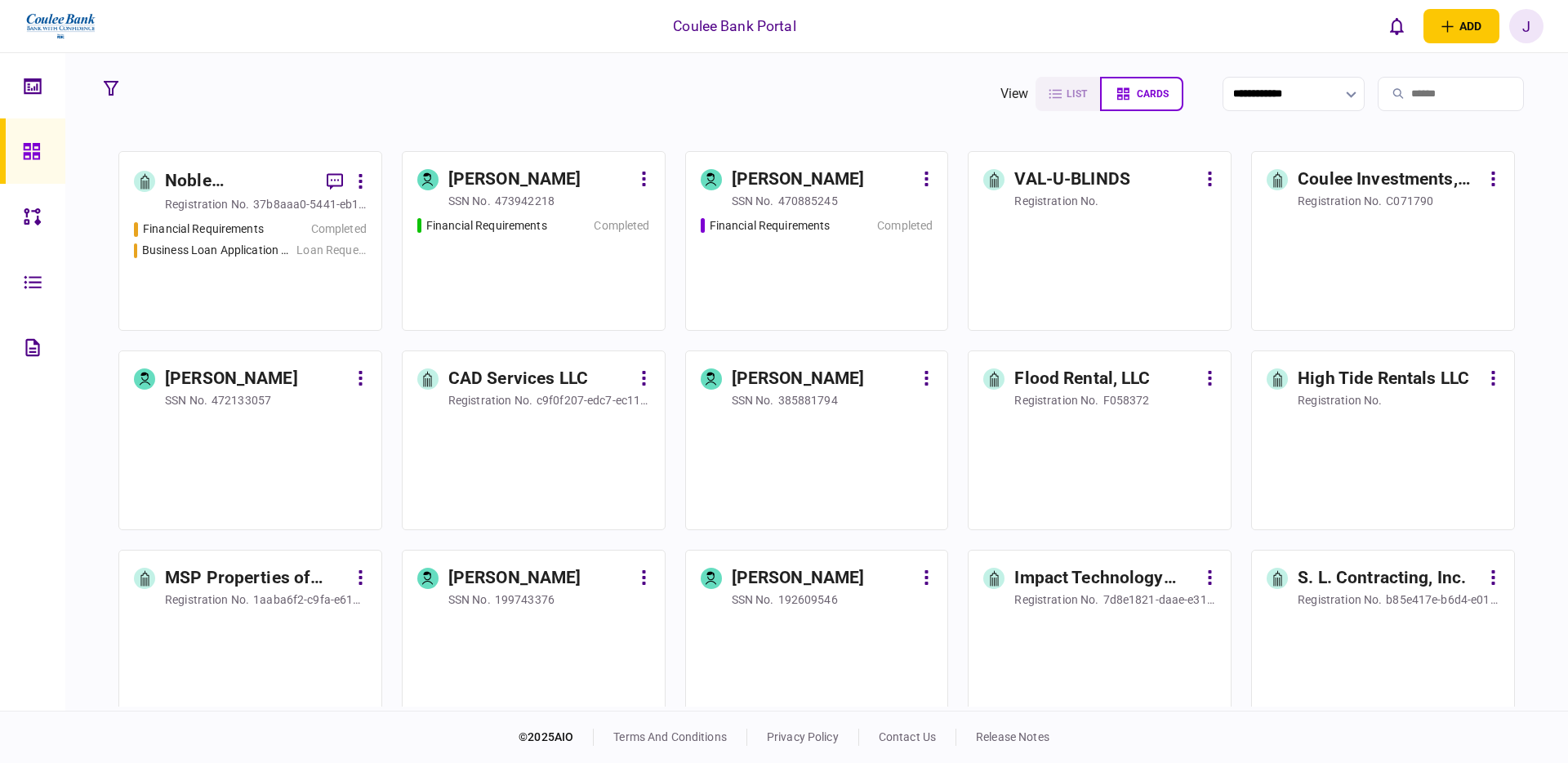
scroll to position [790, 0]
click at [248, 277] on div "Financial Requirements Completed Business Loan Application - 6125840 Loan Reque…" at bounding box center [250, 266] width 232 height 95
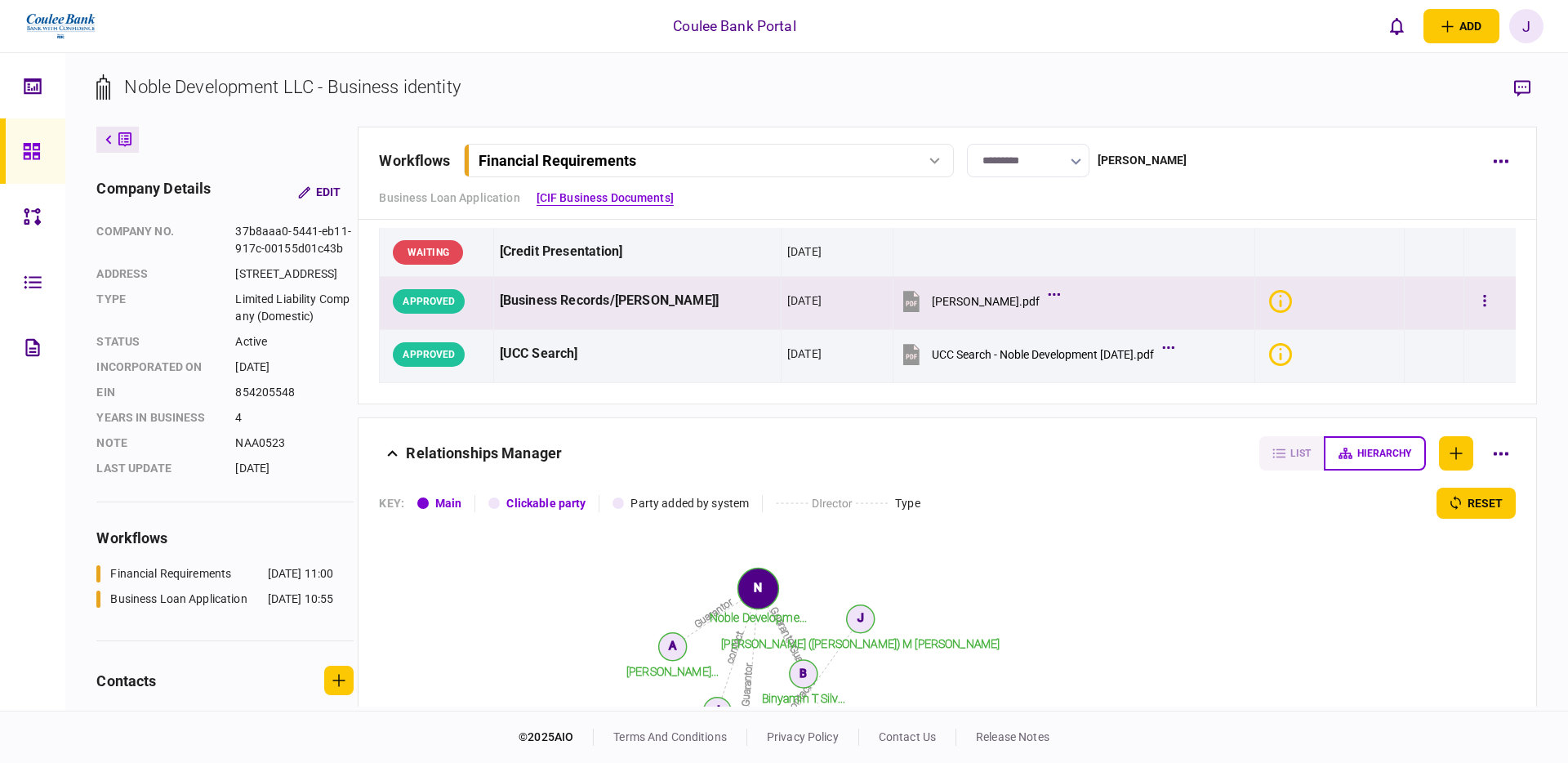
scroll to position [288, 0]
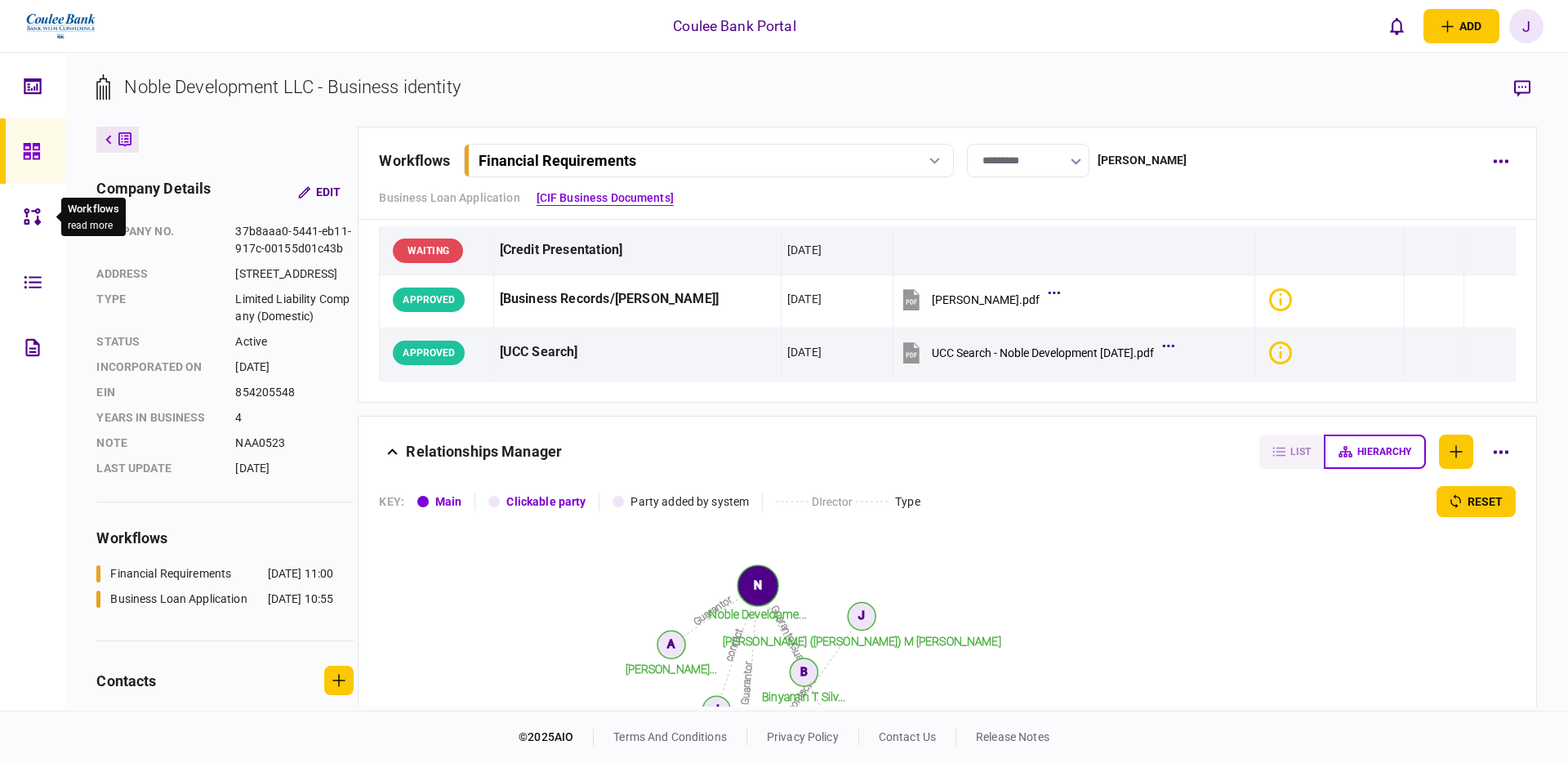
click at [27, 213] on icon at bounding box center [31, 216] width 17 height 17
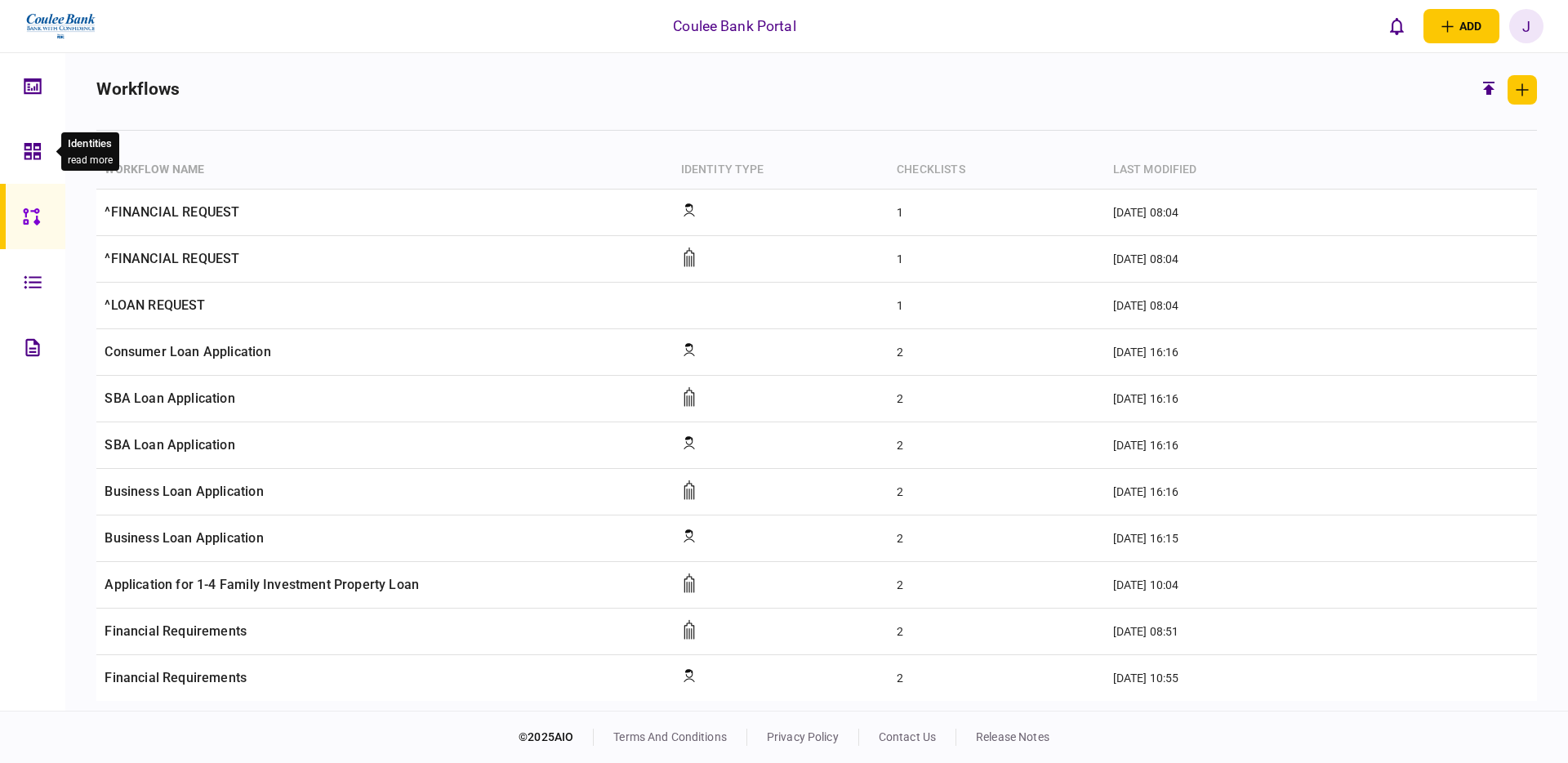
click at [30, 153] on icon at bounding box center [32, 151] width 17 height 17
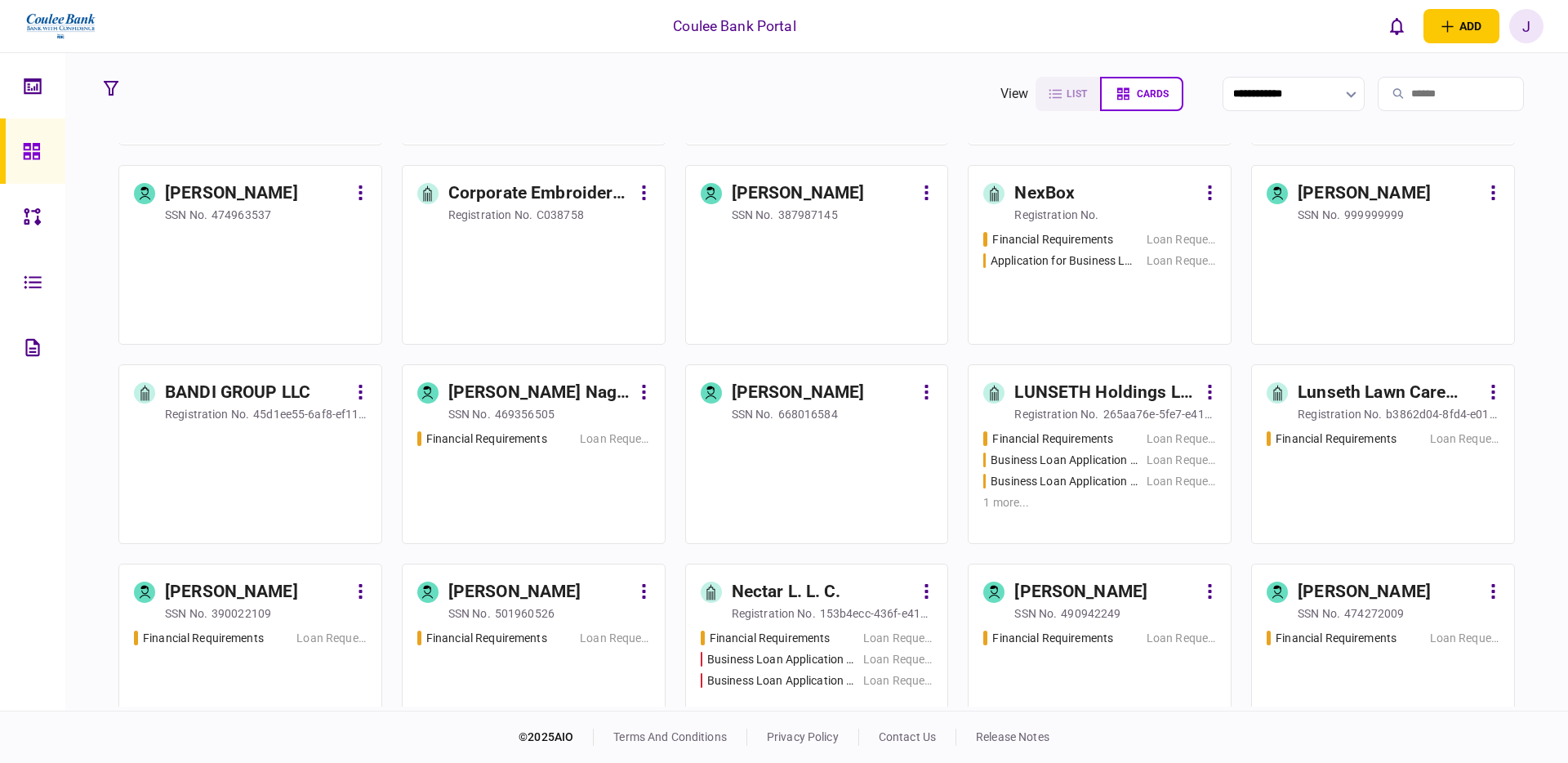
scroll to position [2171, 0]
click at [1117, 507] on div "1 more ..." at bounding box center [1099, 500] width 232 height 17
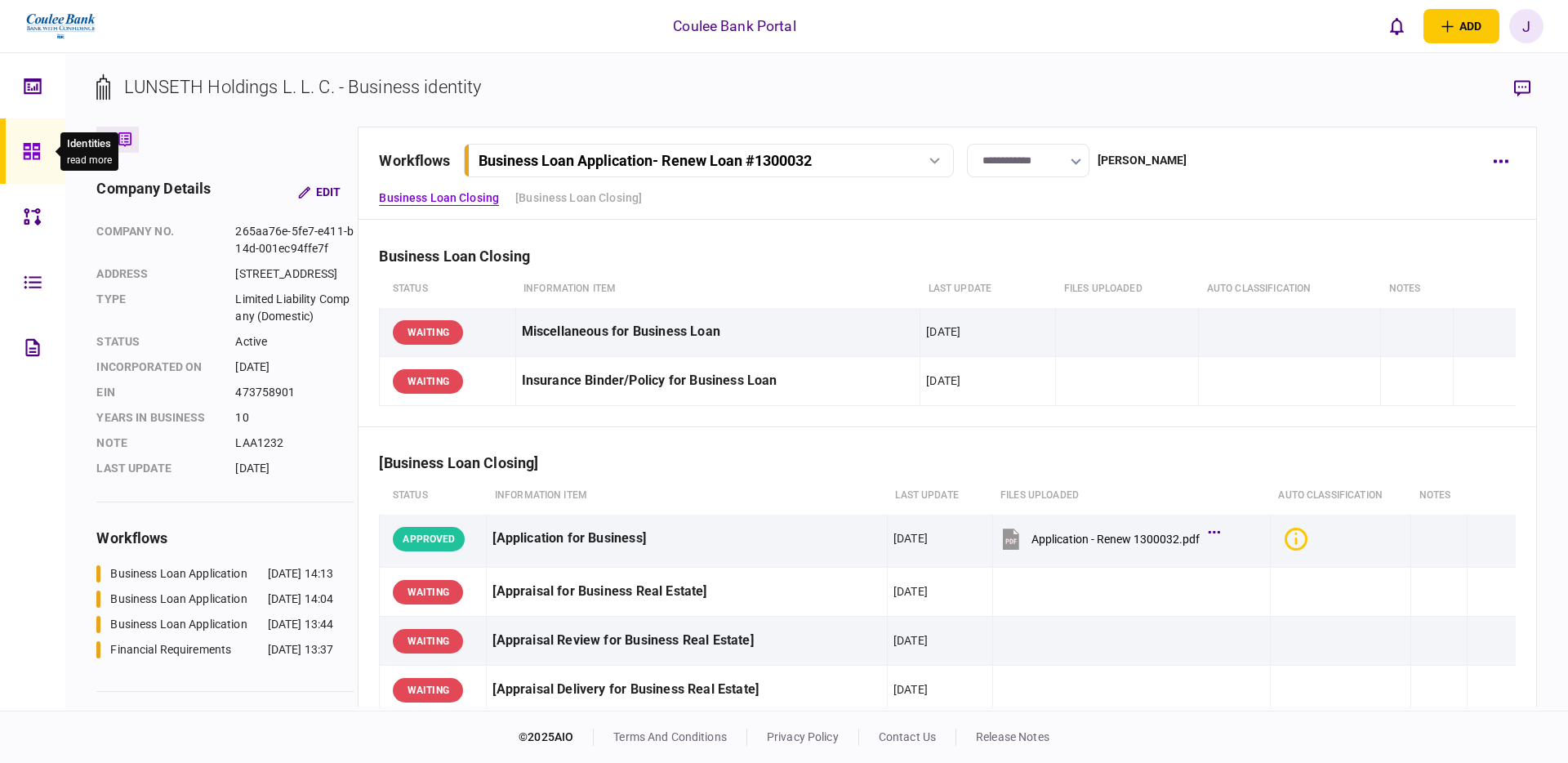
click at [44, 153] on div at bounding box center [35, 151] width 26 height 66
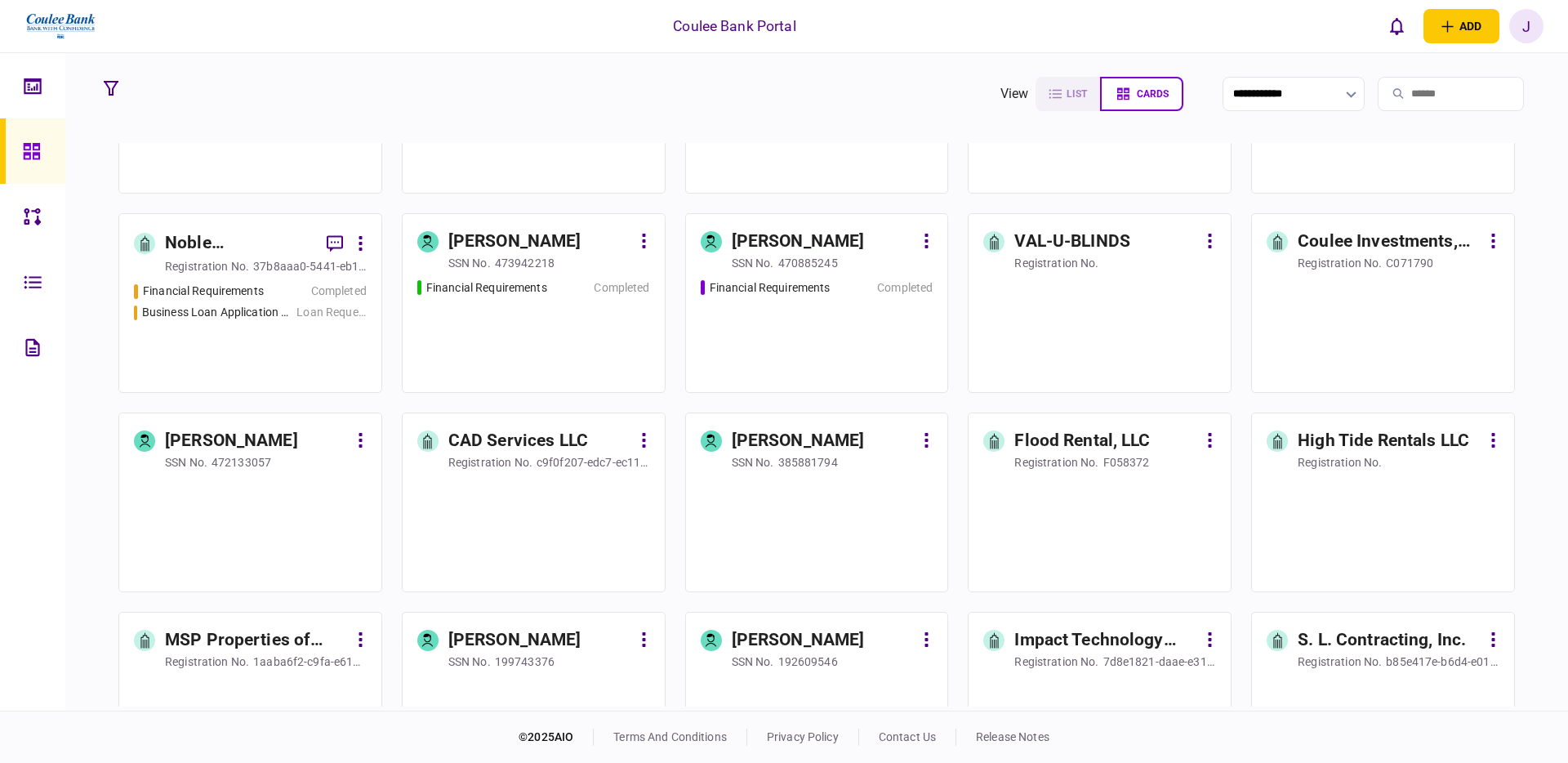
scroll to position [730, 0]
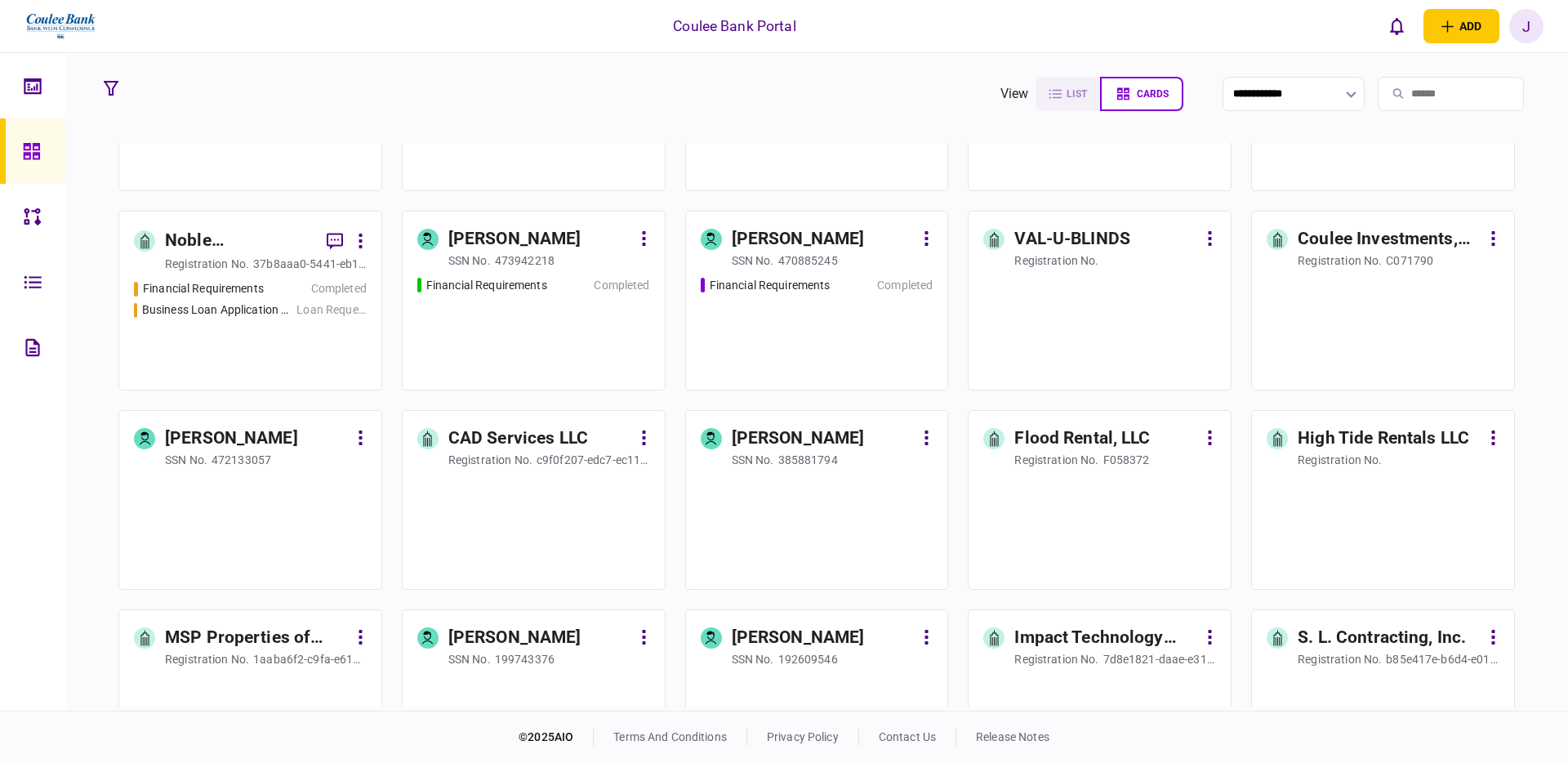
click at [525, 315] on div "Financial Requirements Completed" at bounding box center [533, 326] width 232 height 99
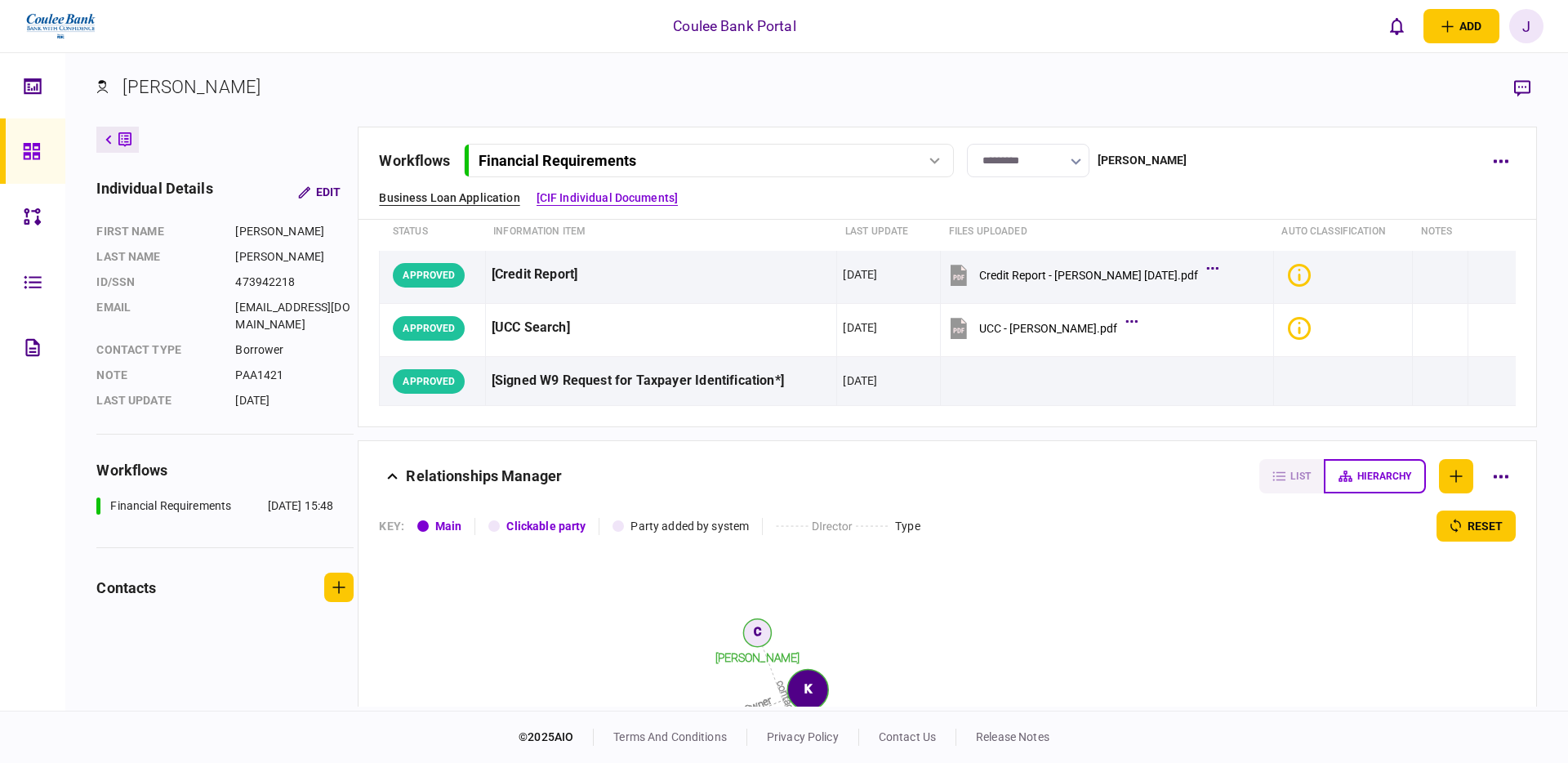
scroll to position [318, 0]
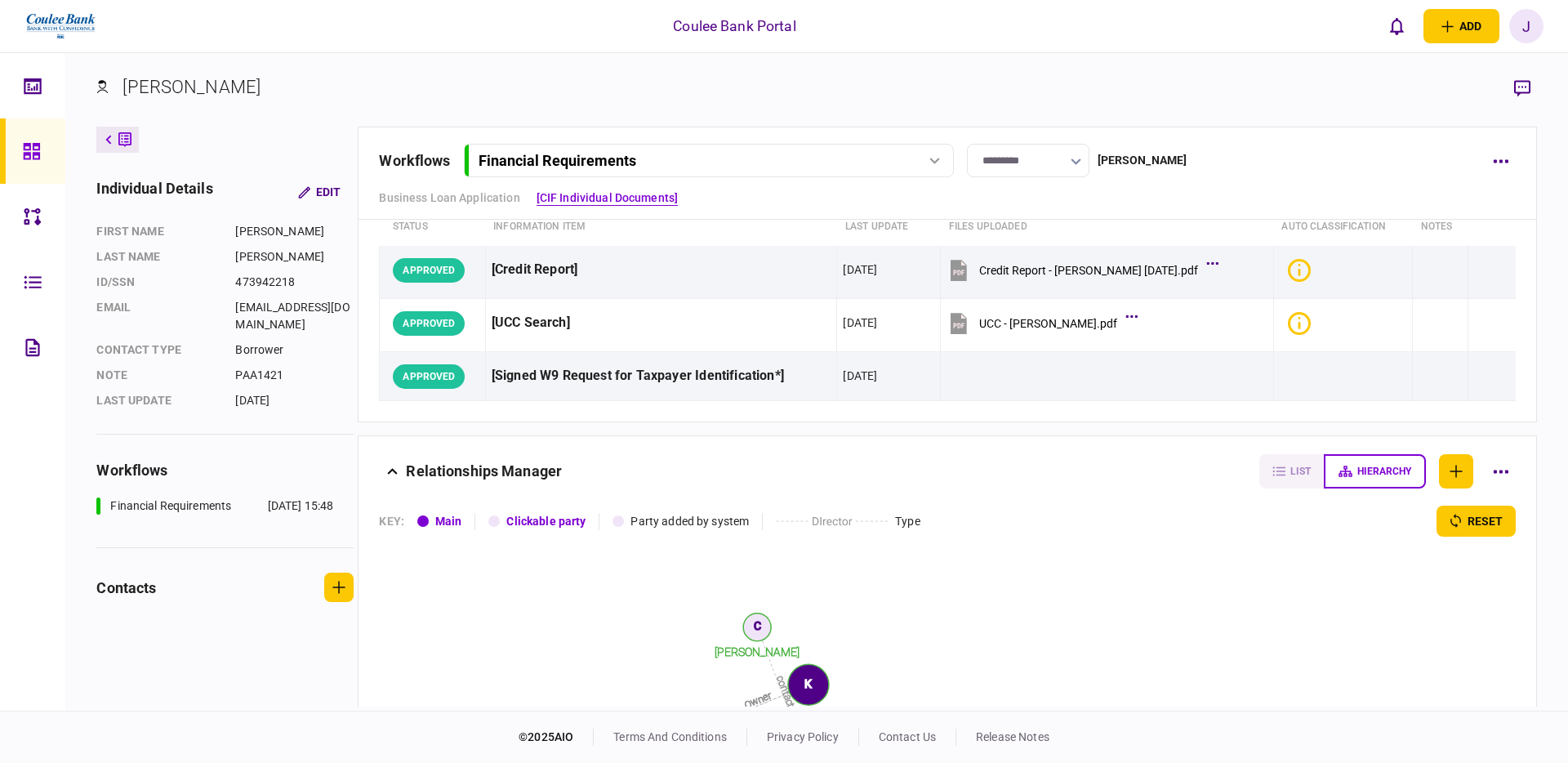
click at [27, 148] on icon at bounding box center [31, 151] width 18 height 19
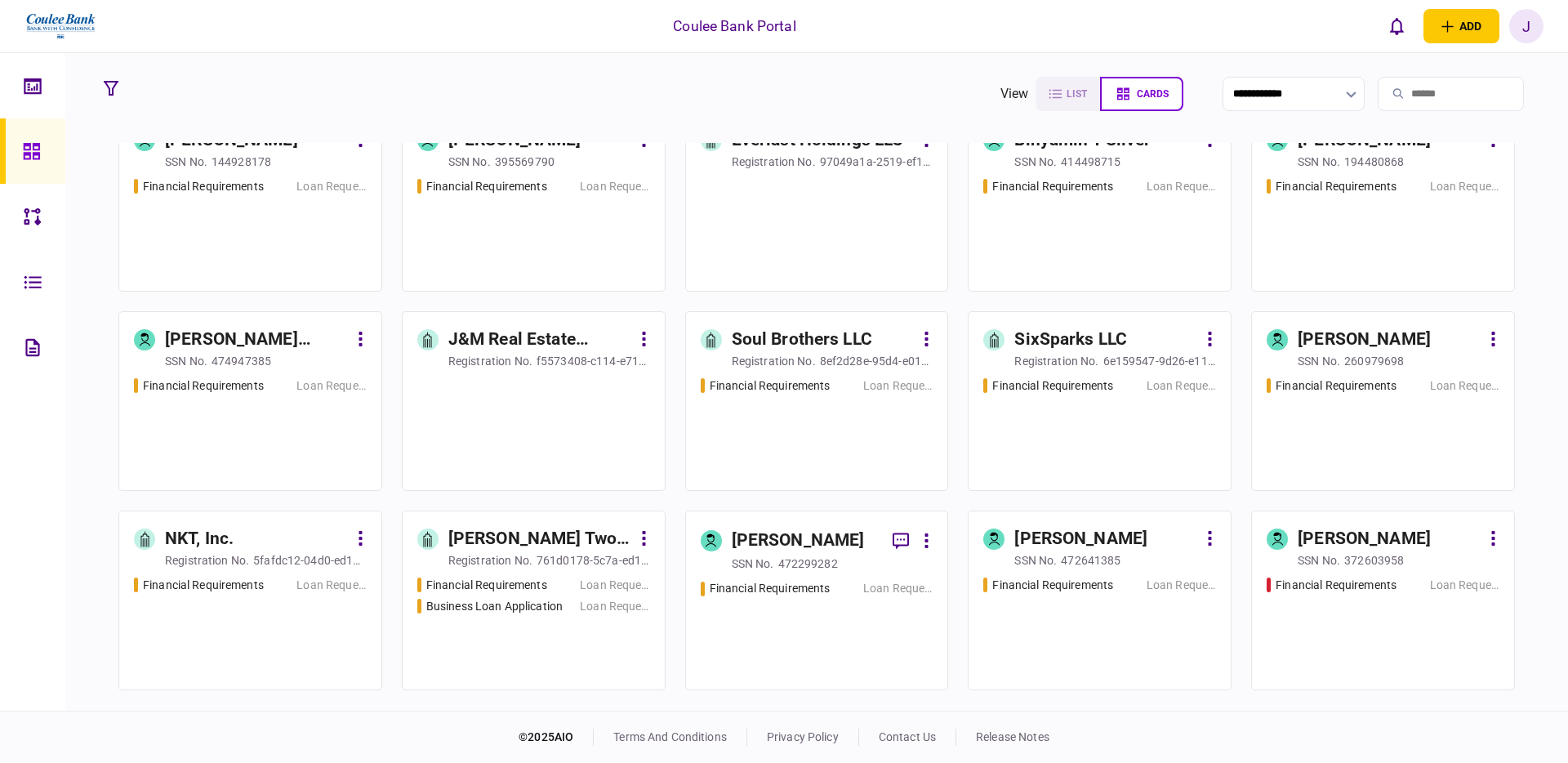
scroll to position [3431, 0]
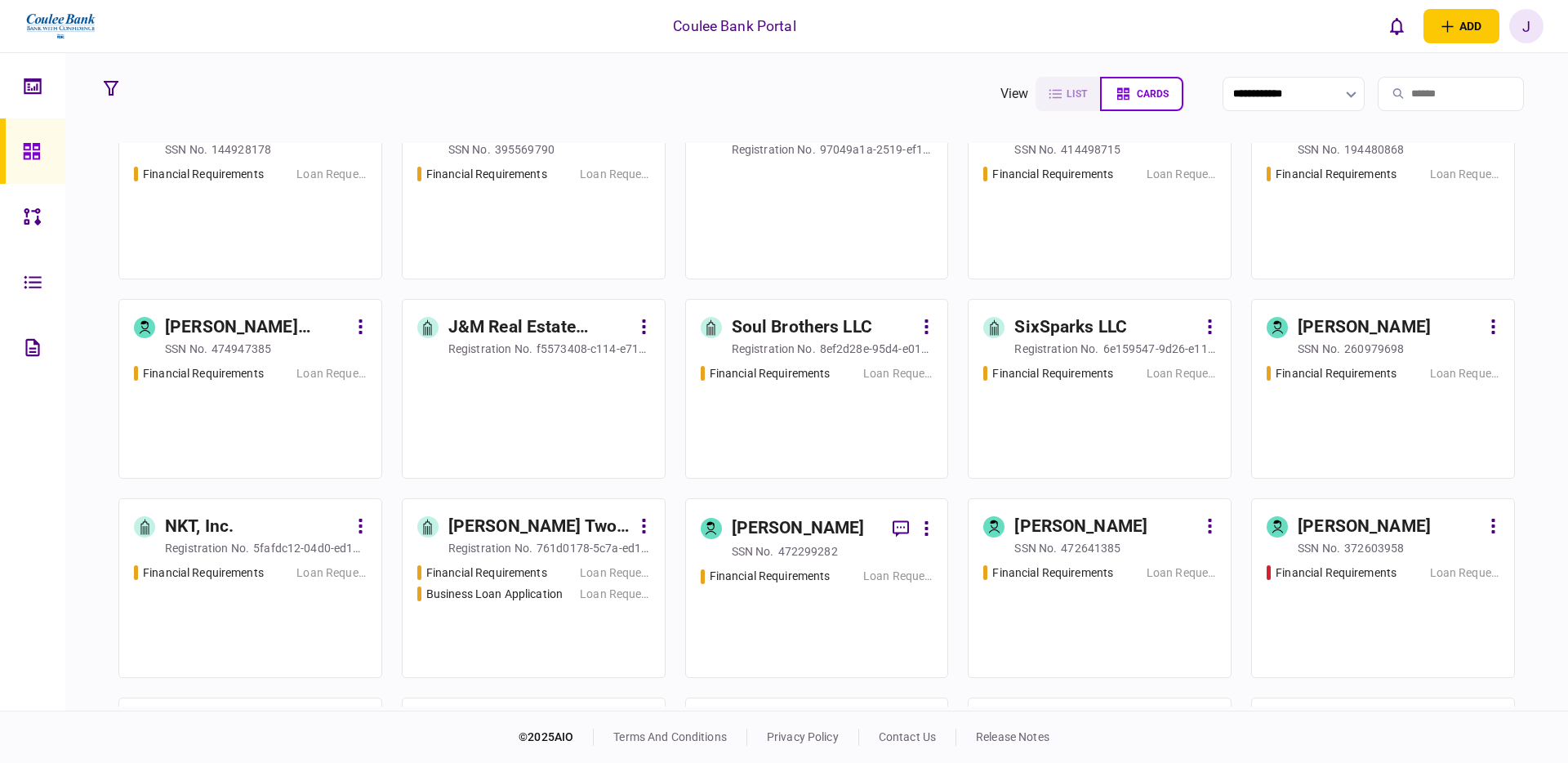
click at [794, 397] on div "Financial Requirements Loan Request" at bounding box center [816, 414] width 232 height 99
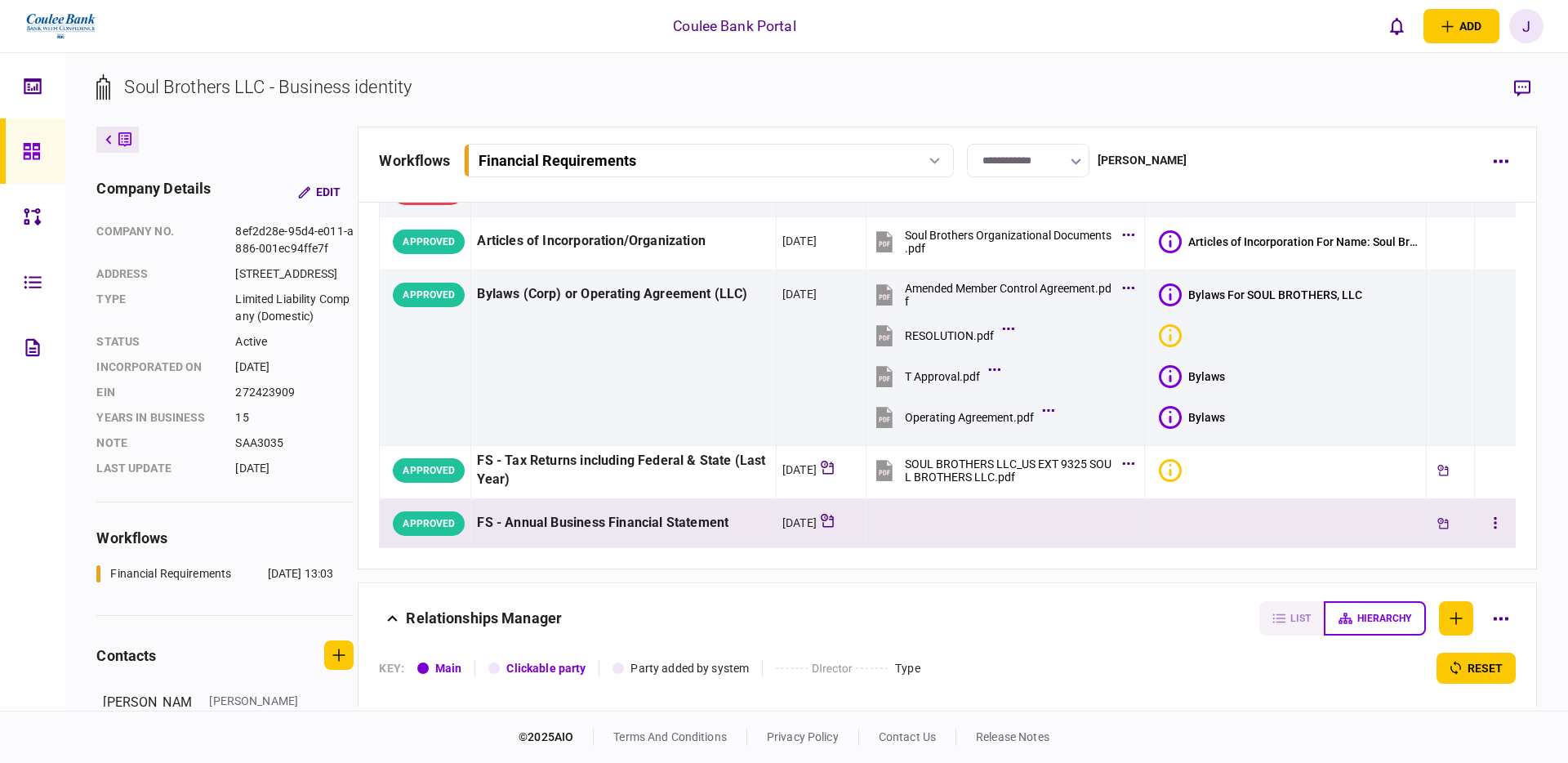
scroll to position [105, 0]
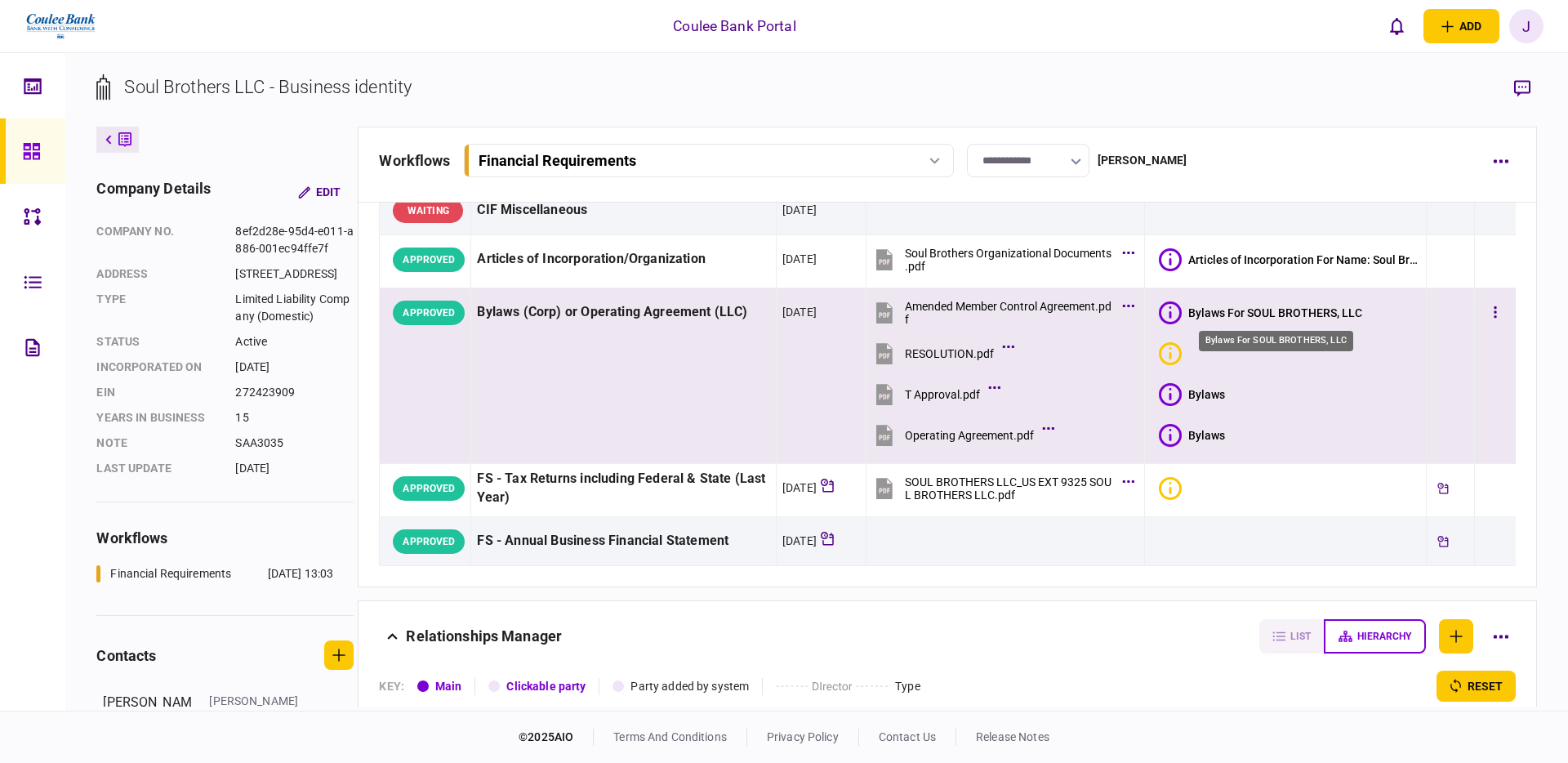
click at [1269, 309] on div "Bylaws For SOUL BROTHERS, LLC" at bounding box center [1275, 312] width 174 height 13
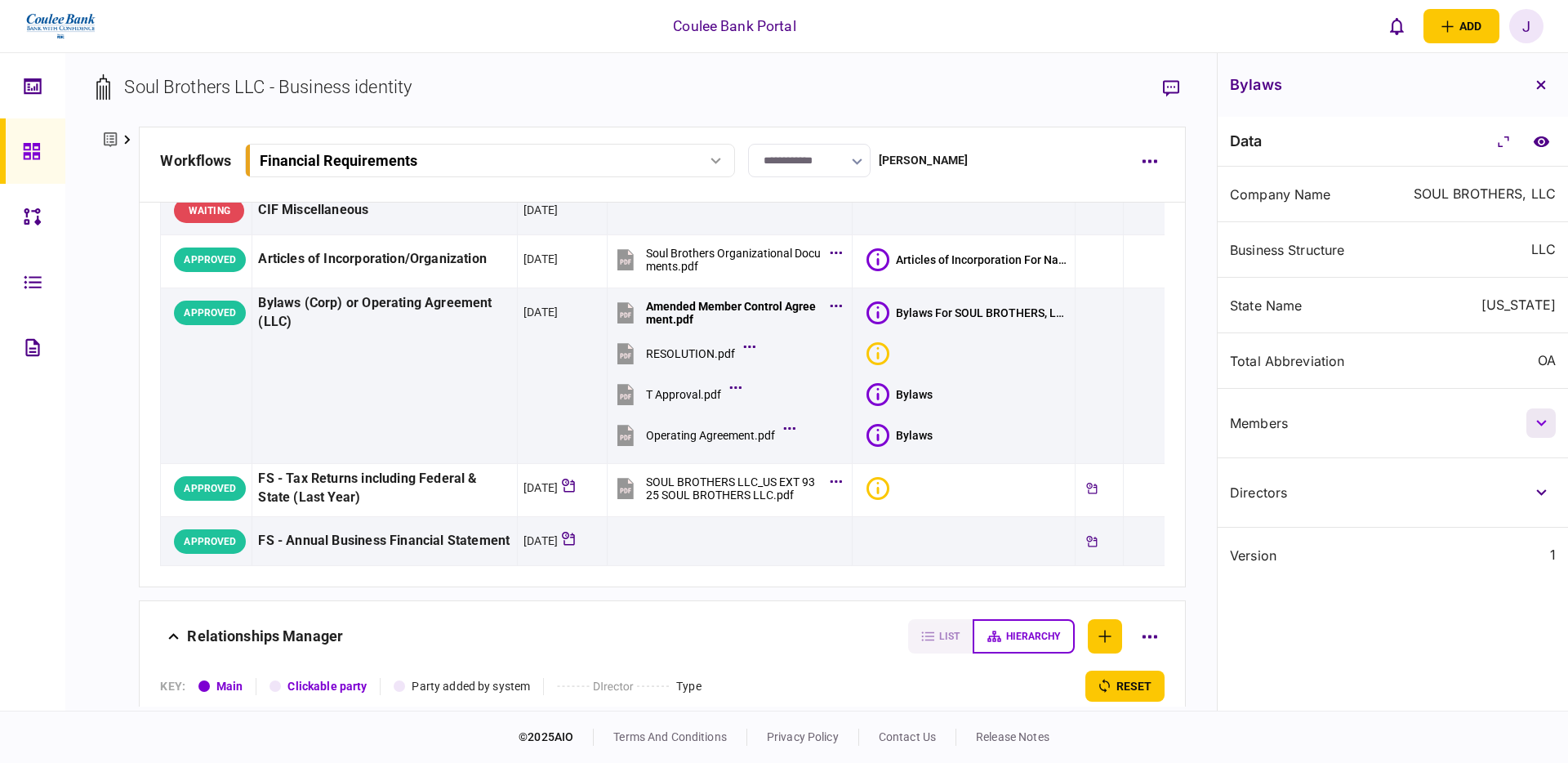
click at [1540, 418] on button "button" at bounding box center [1541, 423] width 29 height 29
click at [1536, 490] on icon "button" at bounding box center [1541, 492] width 10 height 7
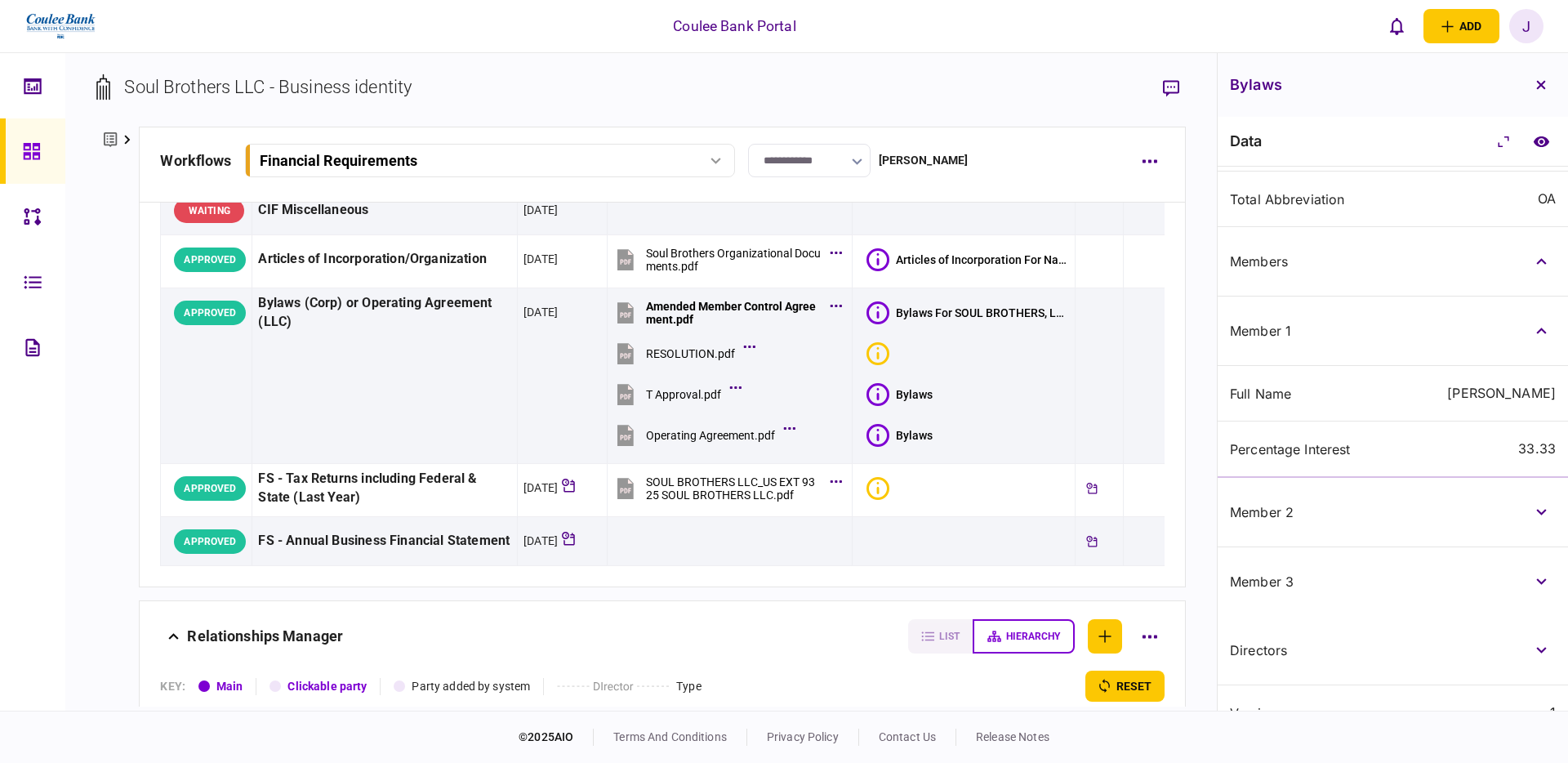
scroll to position [191, 0]
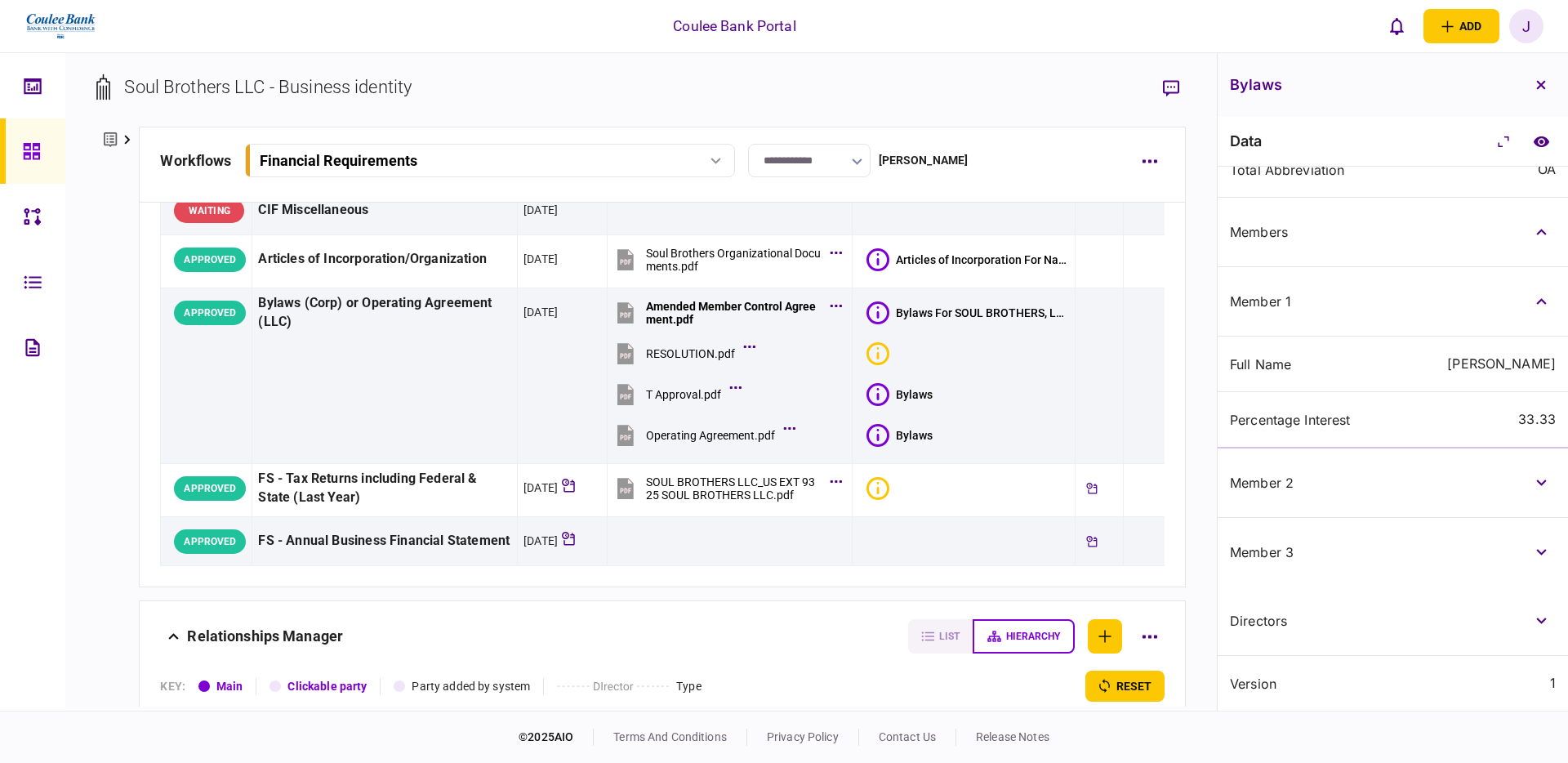
click at [110, 140] on icon at bounding box center [110, 139] width 13 height 17
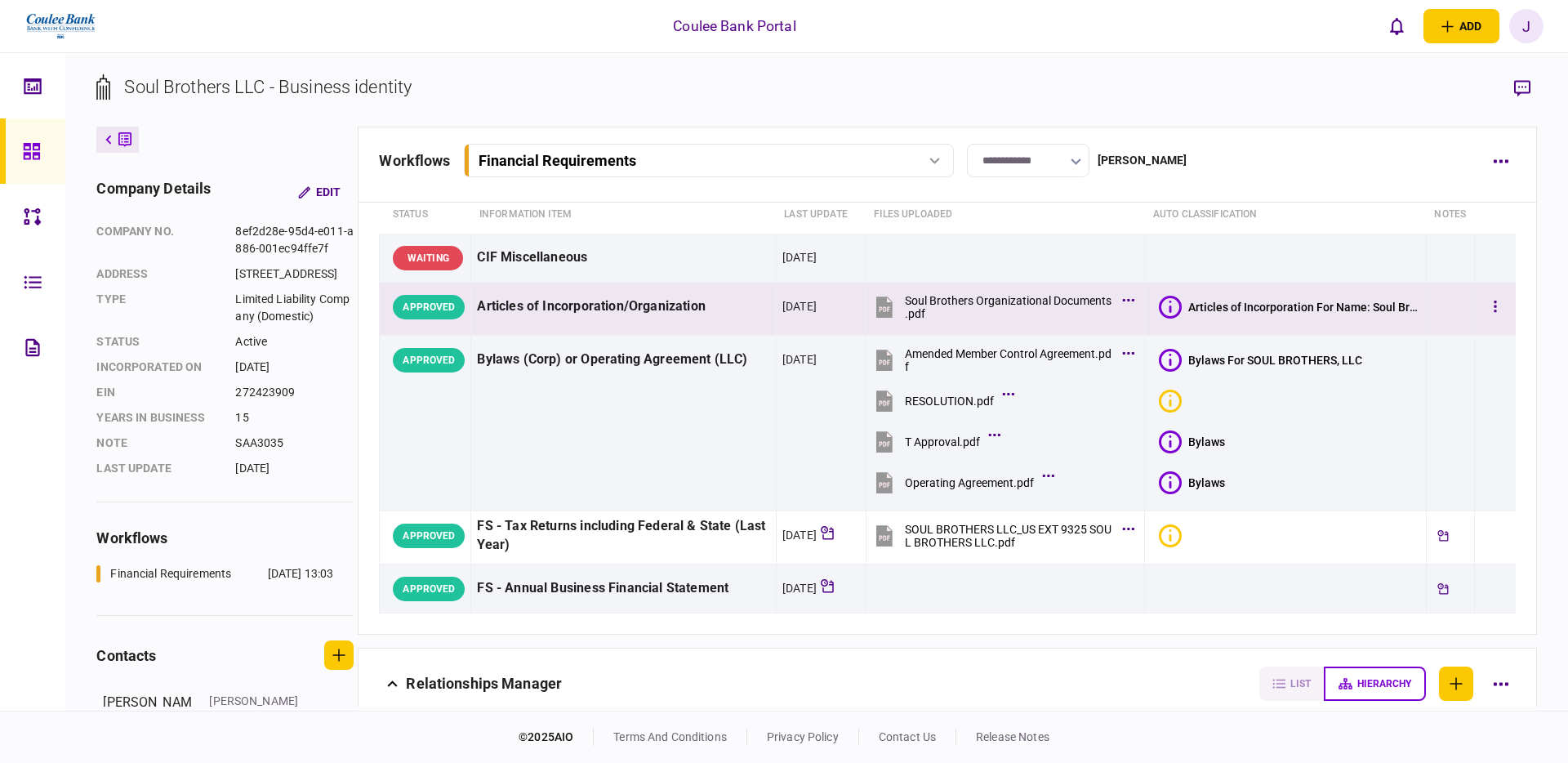
scroll to position [59, 0]
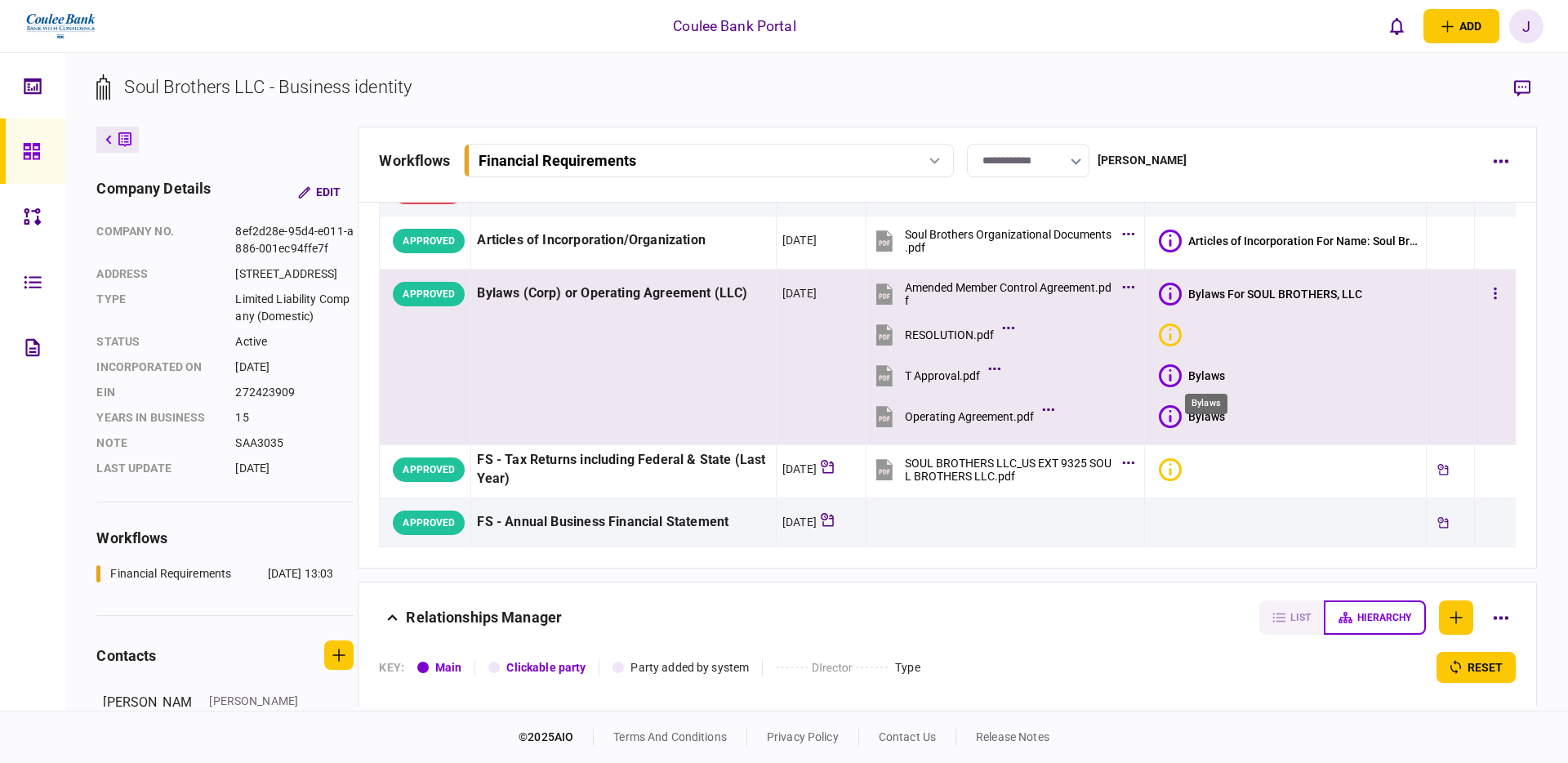
click at [1205, 377] on div "Bylaws" at bounding box center [1206, 375] width 36 height 13
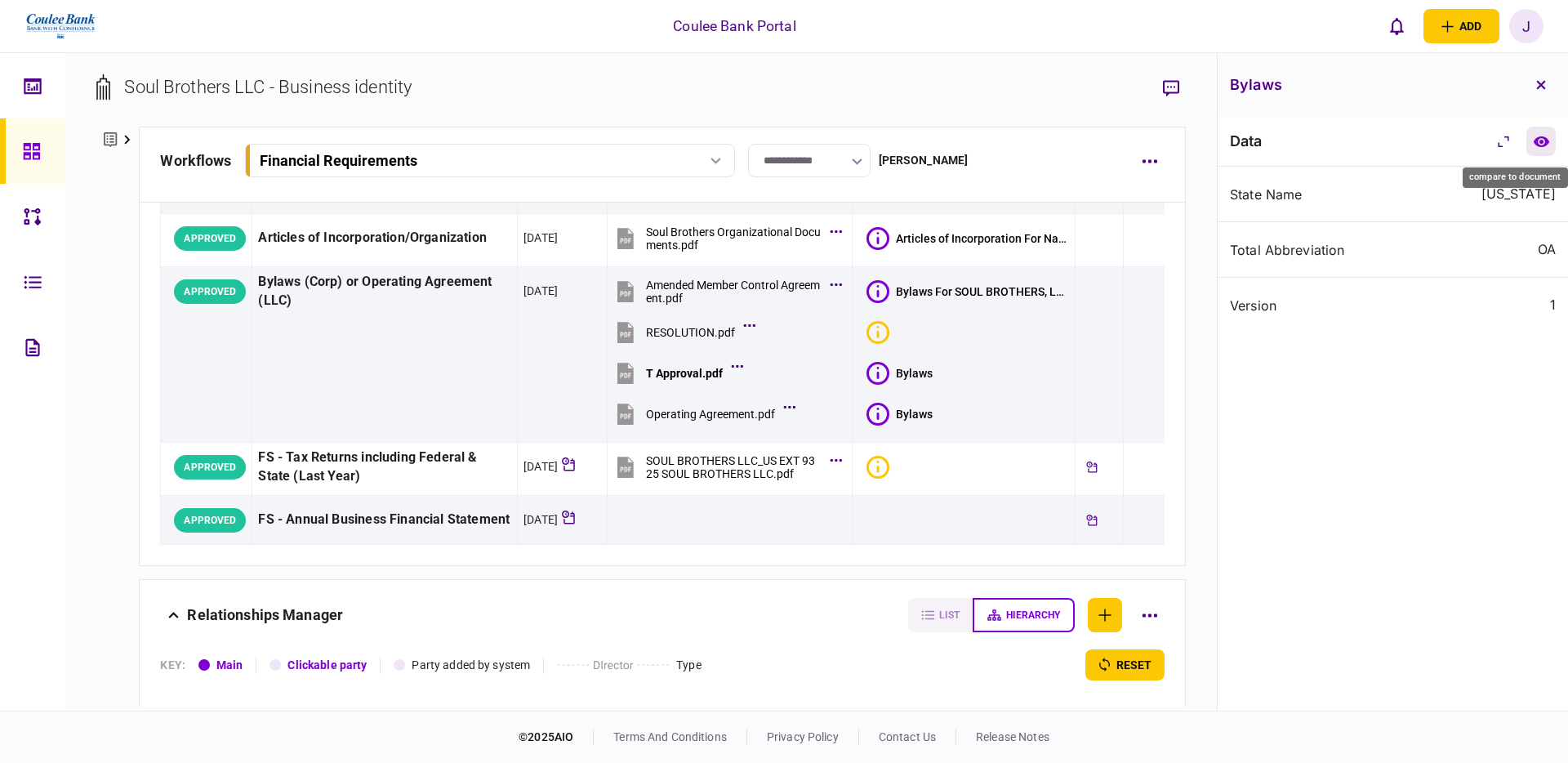
click at [1546, 146] on icon "compare to document" at bounding box center [1541, 141] width 17 height 12
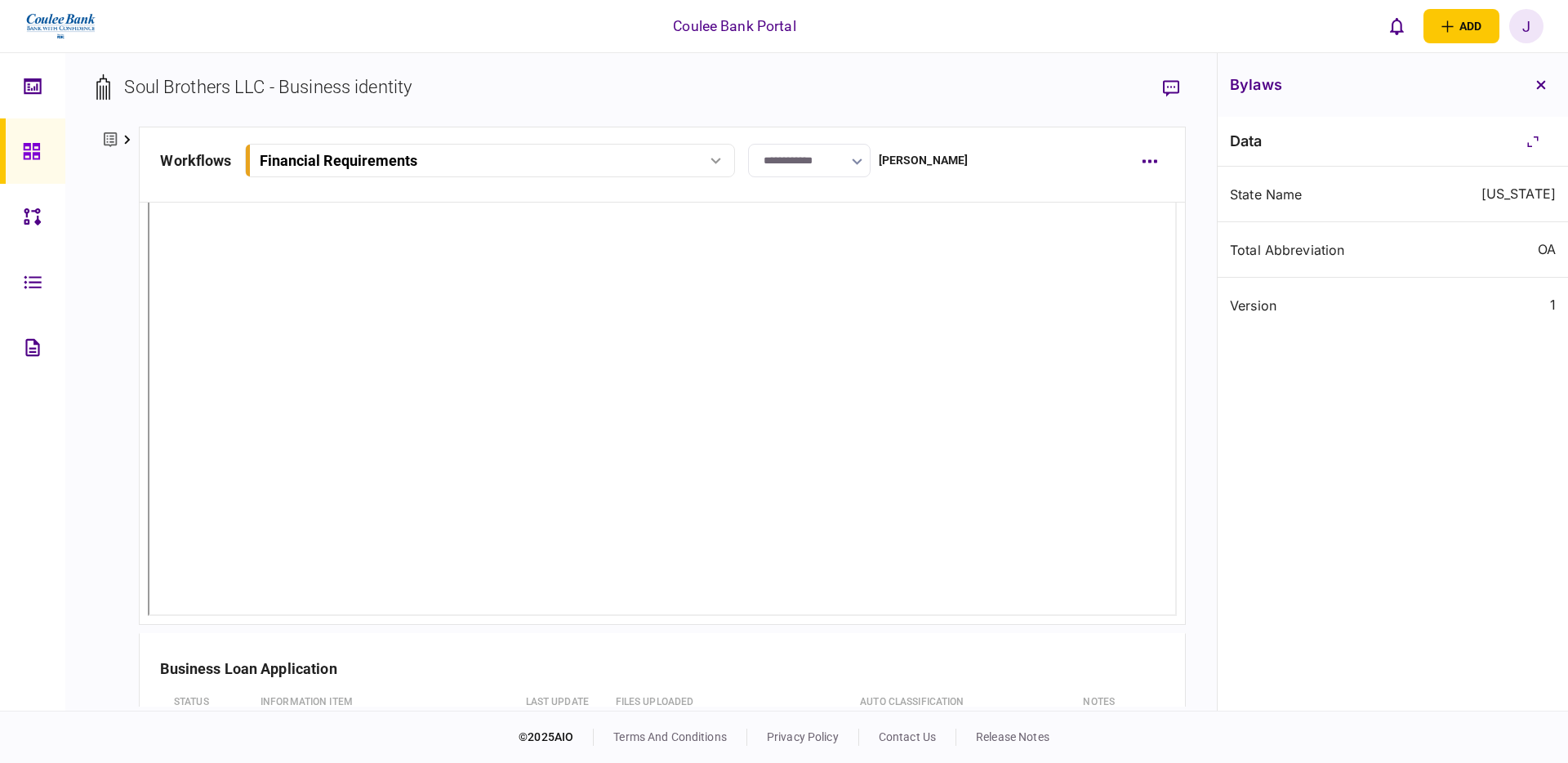
scroll to position [94, 0]
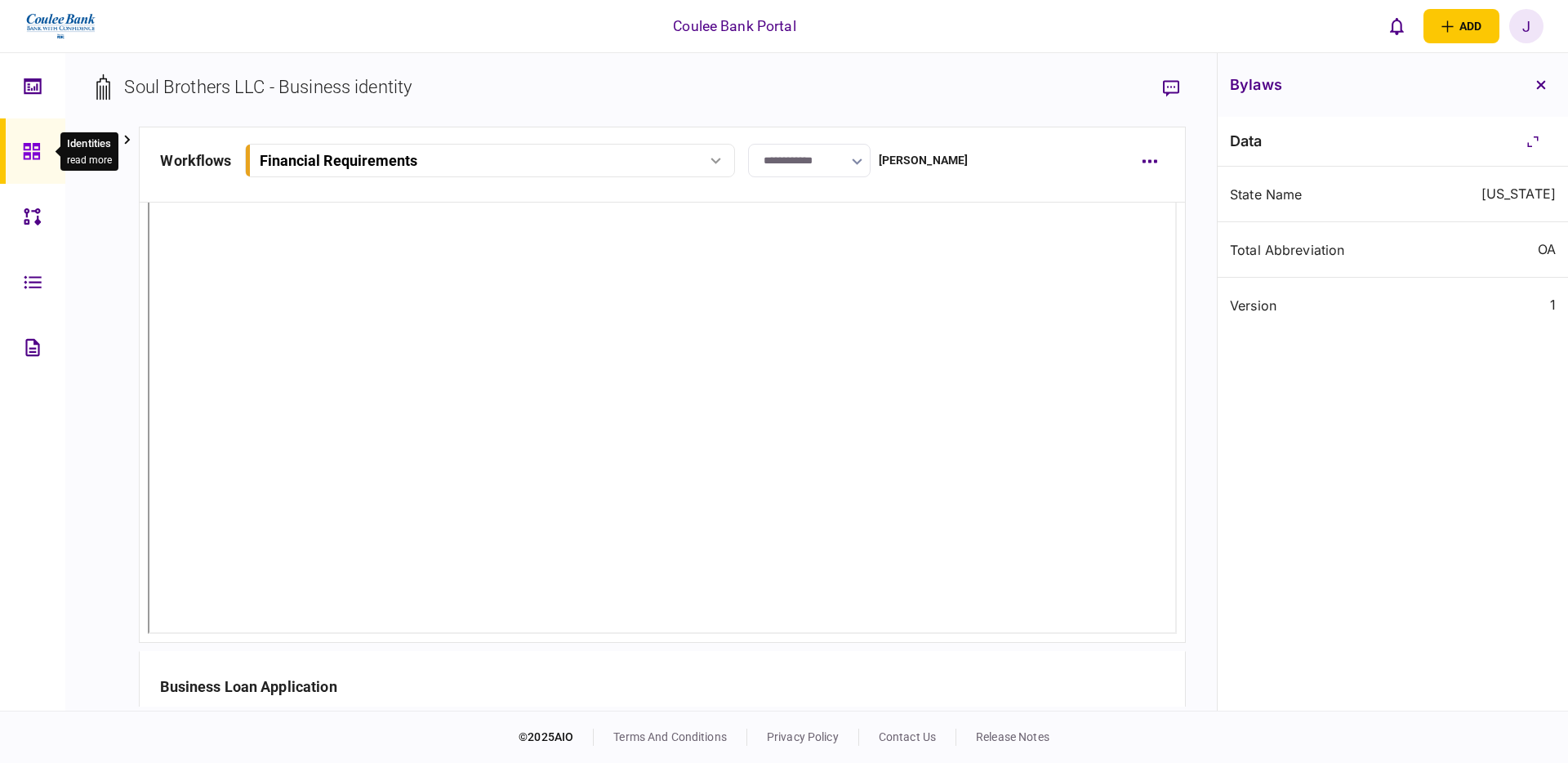
click at [30, 140] on div at bounding box center [35, 151] width 26 height 66
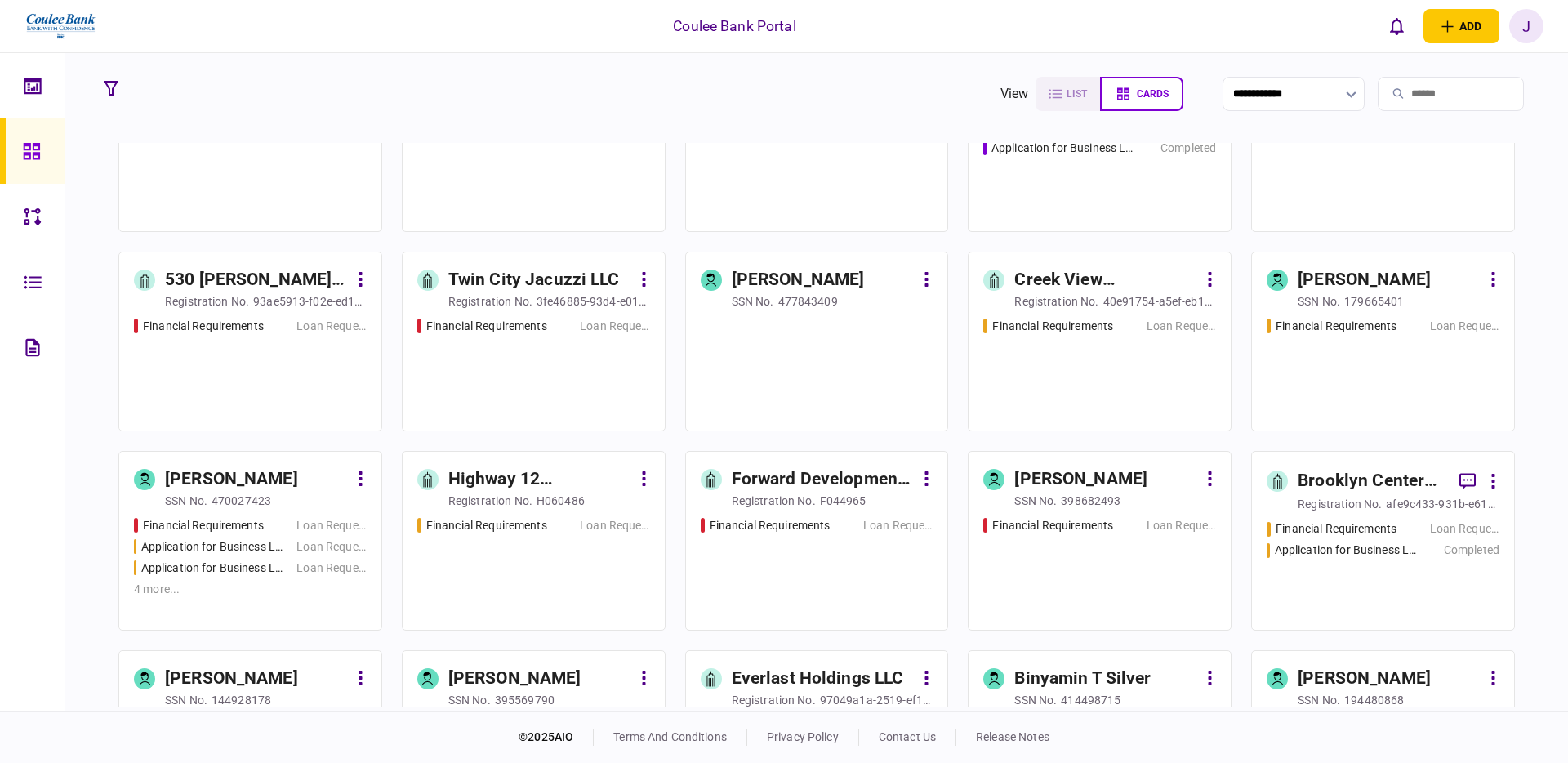
scroll to position [2888, 0]
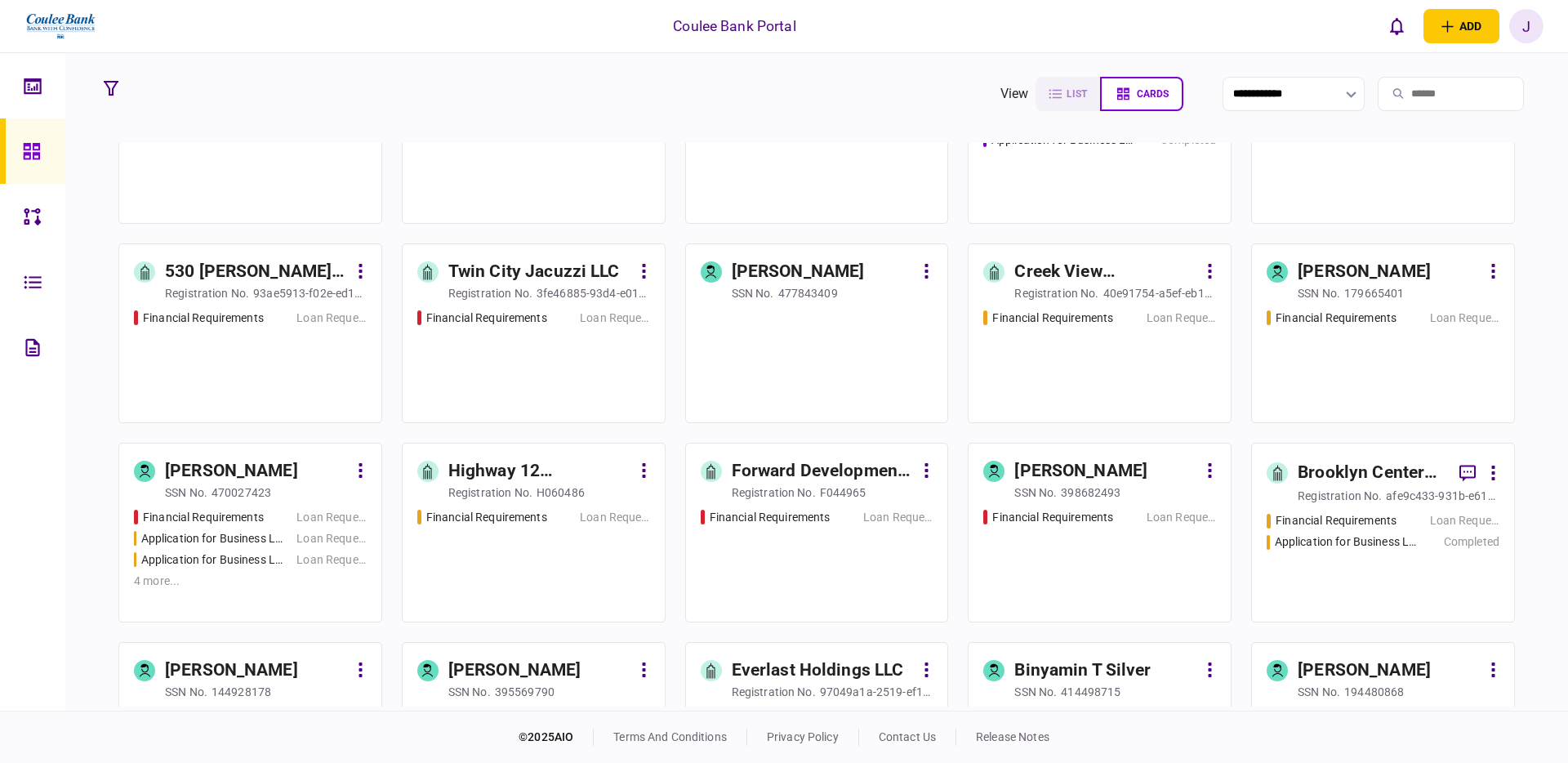
click at [496, 537] on div "Financial Requirements Loan Request" at bounding box center [533, 558] width 232 height 99
